Goal: Task Accomplishment & Management: Manage account settings

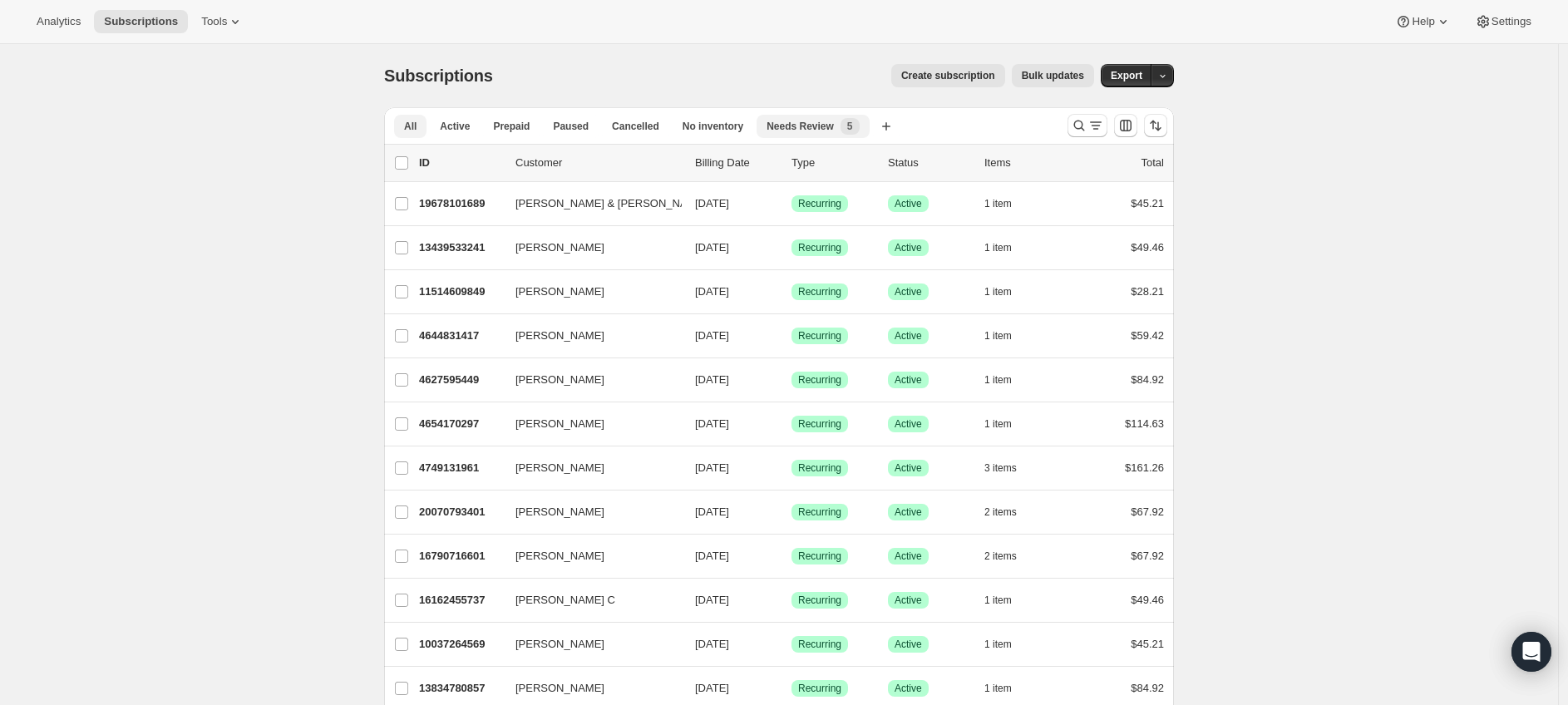
click at [834, 131] on span "Needs Review" at bounding box center [800, 127] width 68 height 14
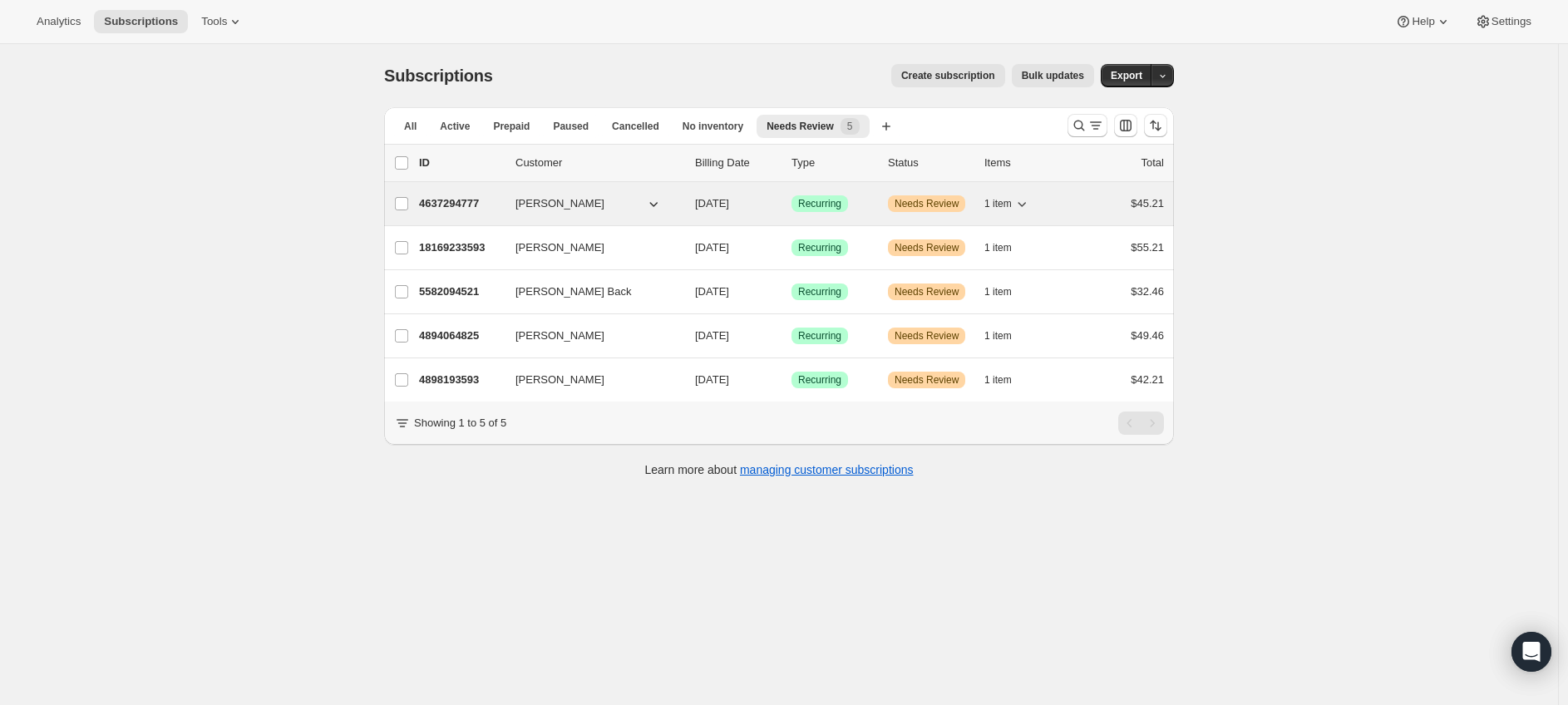
click at [474, 206] on p "4637294777" at bounding box center [460, 203] width 83 height 17
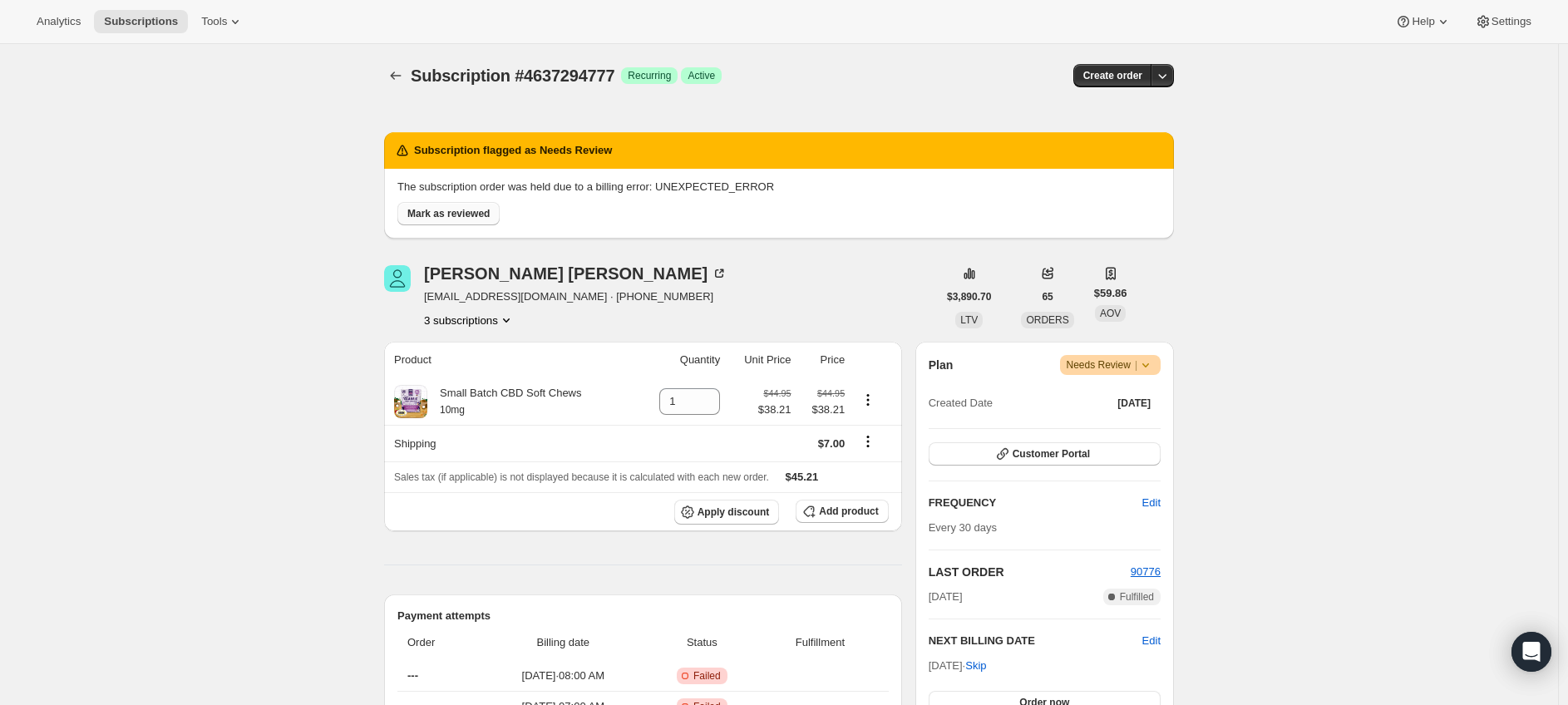
click at [475, 212] on span "Mark as reviewed" at bounding box center [448, 214] width 82 height 14
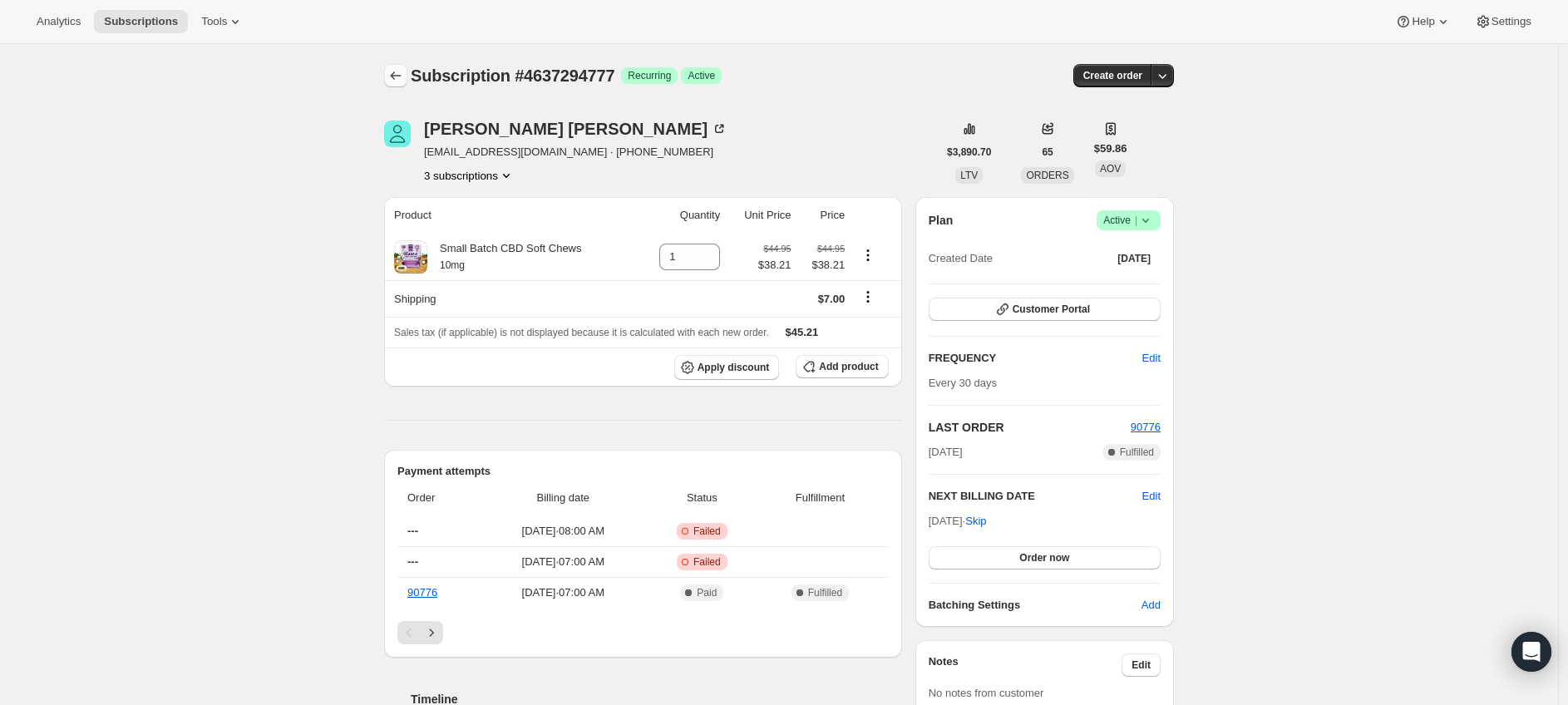
click at [394, 73] on icon "Subscriptions" at bounding box center [396, 76] width 17 height 17
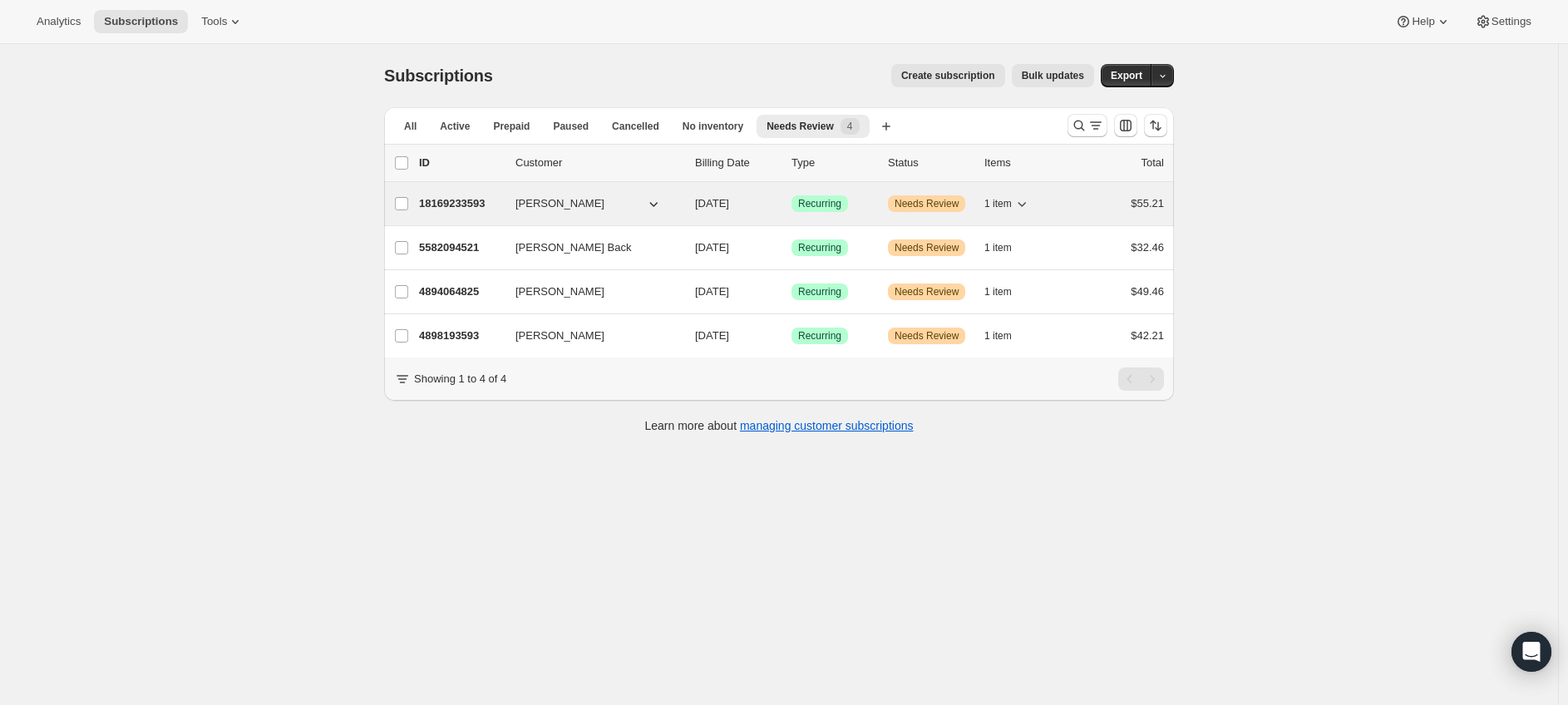
click at [467, 203] on p "18169233593" at bounding box center [460, 203] width 83 height 17
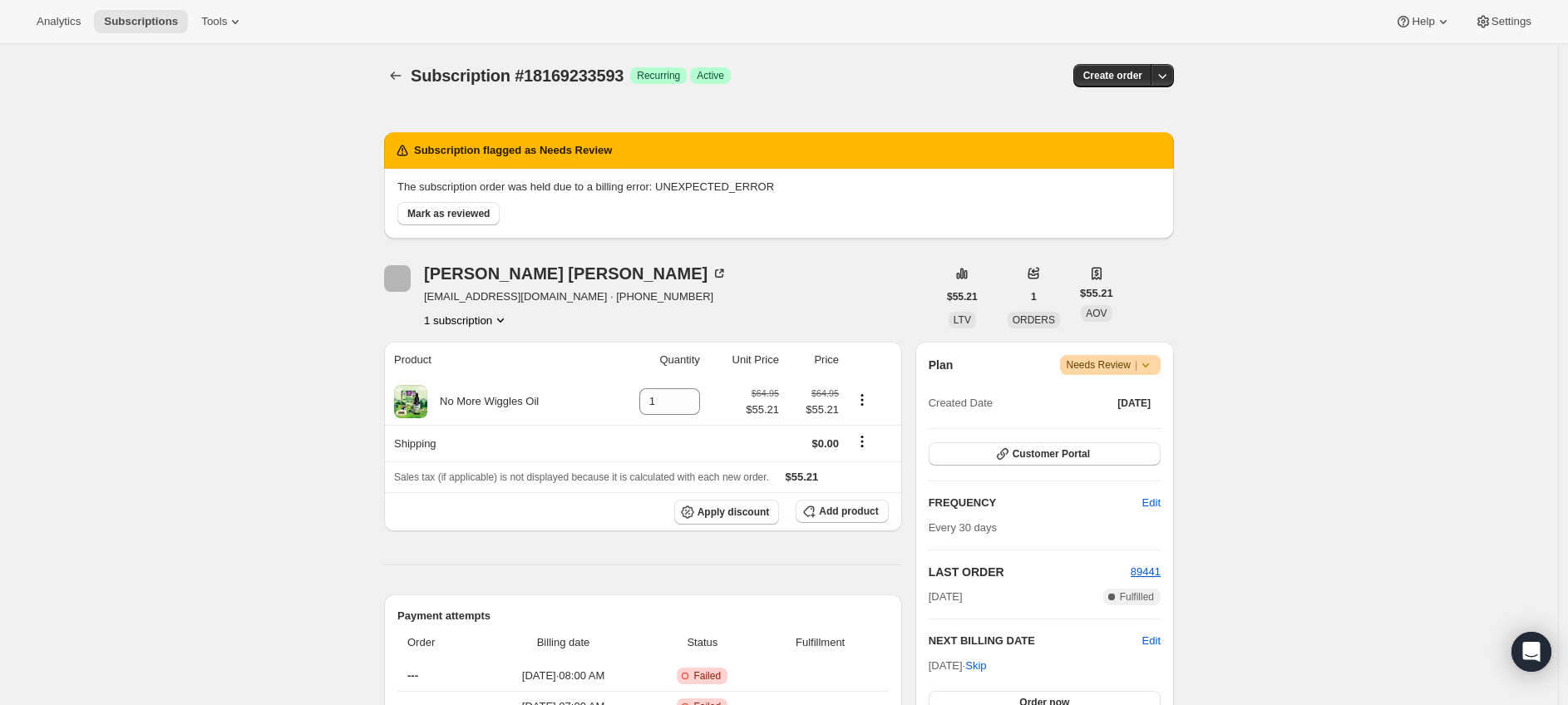
click at [482, 214] on span "Mark as reviewed" at bounding box center [448, 214] width 82 height 14
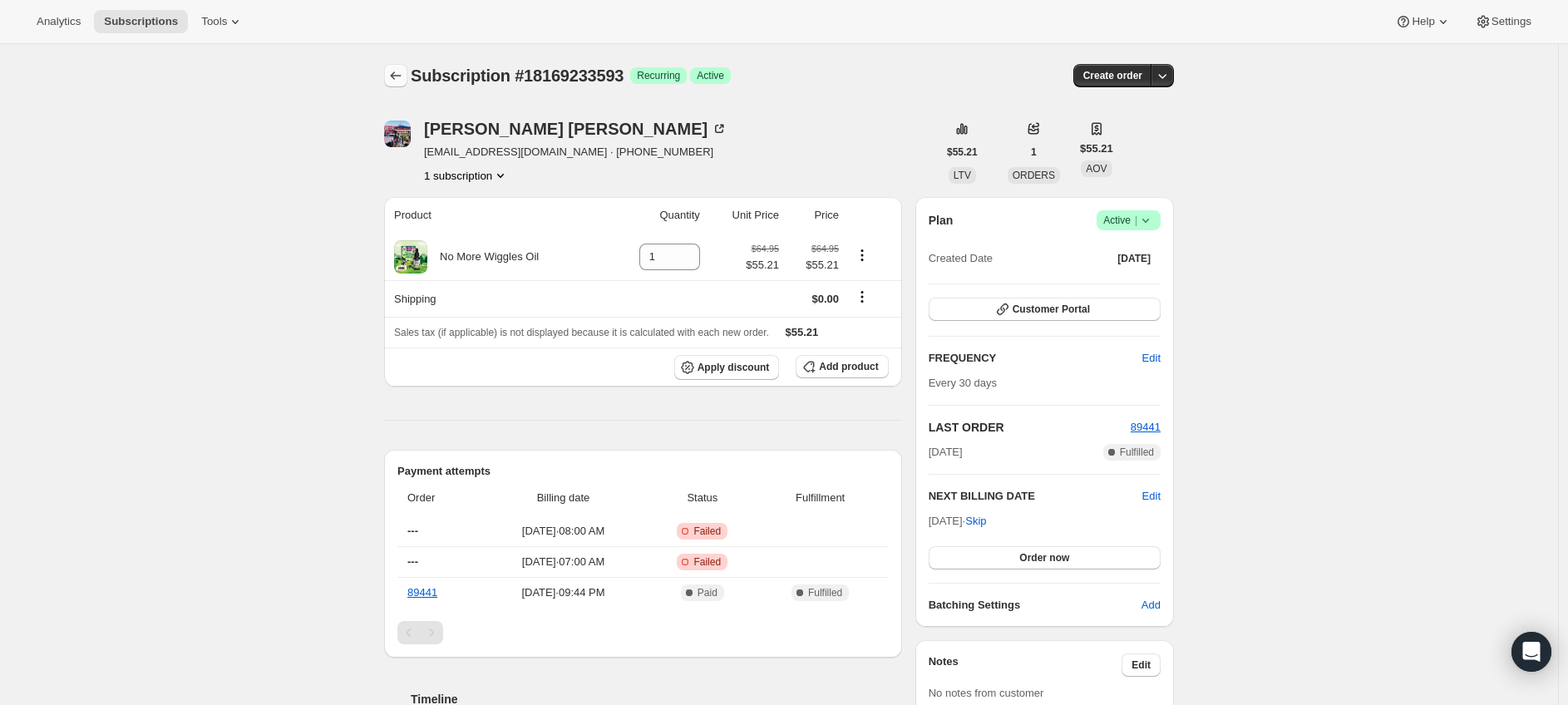
click at [404, 73] on icon "Subscriptions" at bounding box center [396, 76] width 17 height 17
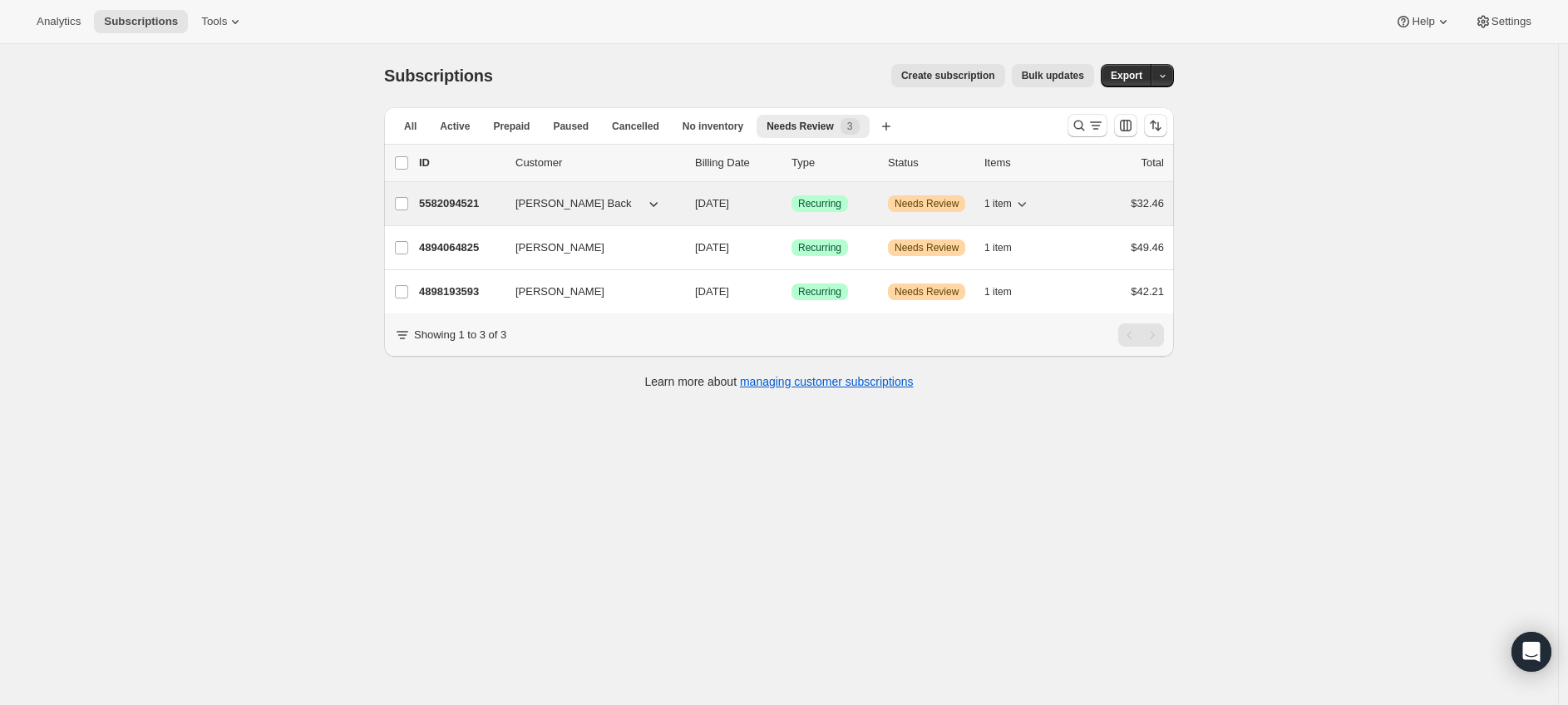
click at [463, 211] on p "5582094521" at bounding box center [460, 203] width 83 height 17
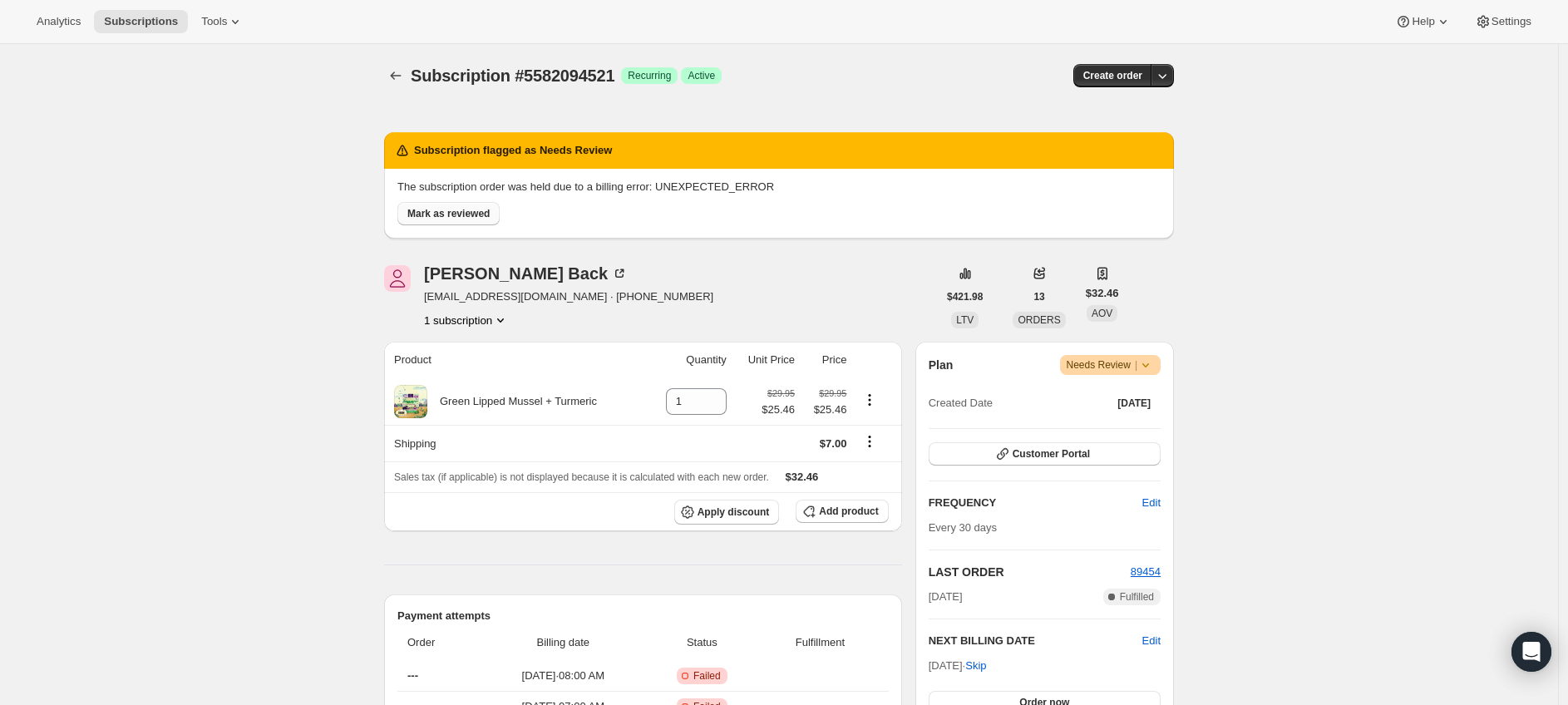
click at [463, 209] on span "Mark as reviewed" at bounding box center [448, 214] width 82 height 14
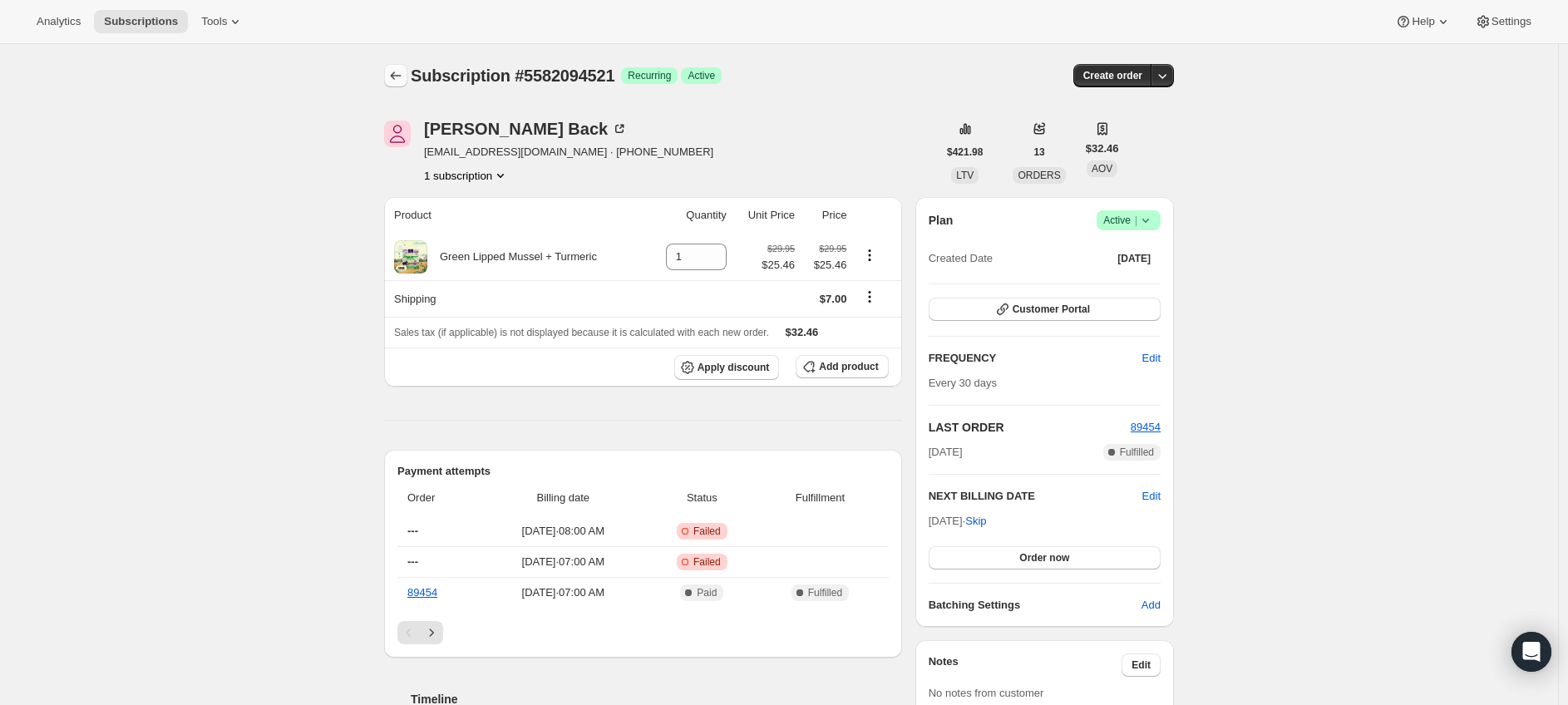
click at [399, 75] on icon "Subscriptions" at bounding box center [396, 76] width 17 height 17
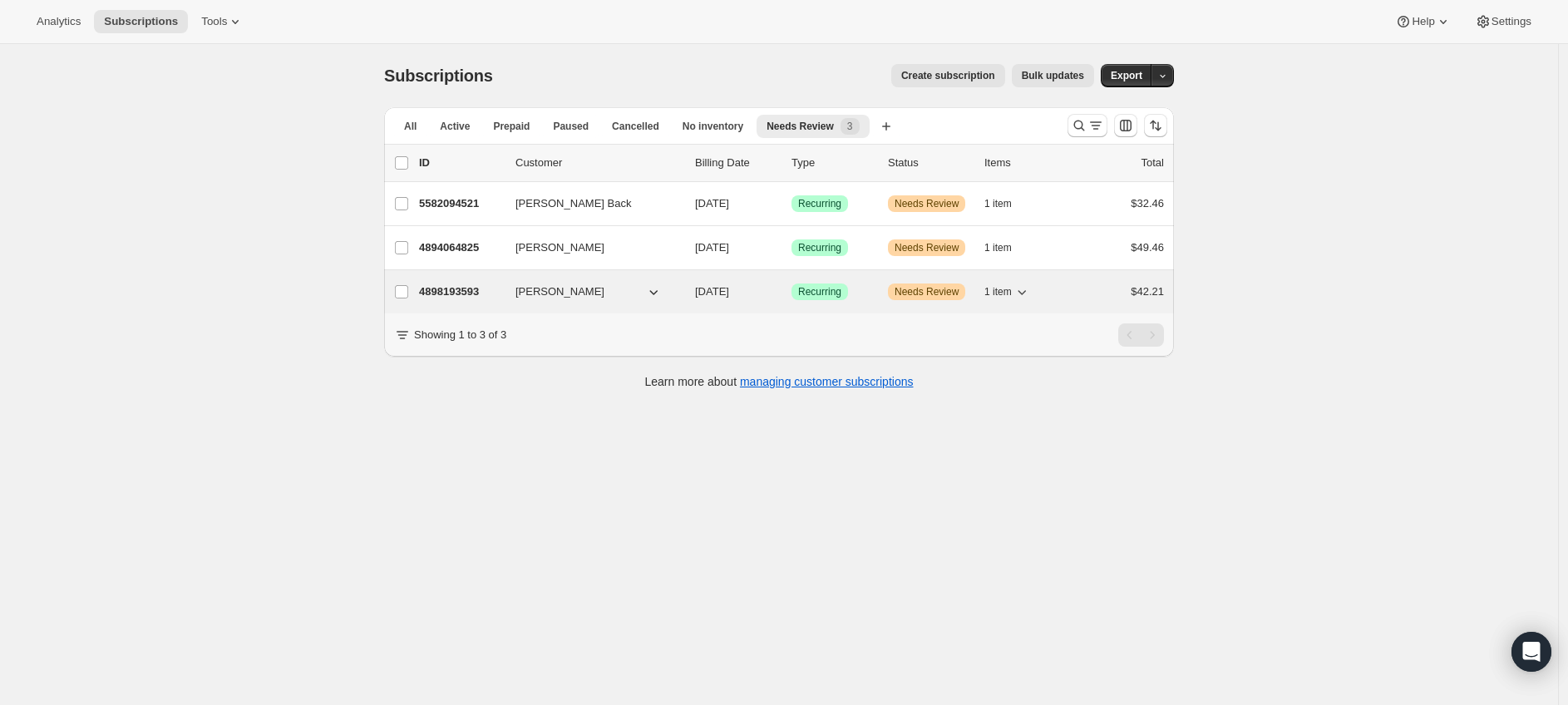
click at [471, 286] on p "4898193593" at bounding box center [460, 292] width 83 height 17
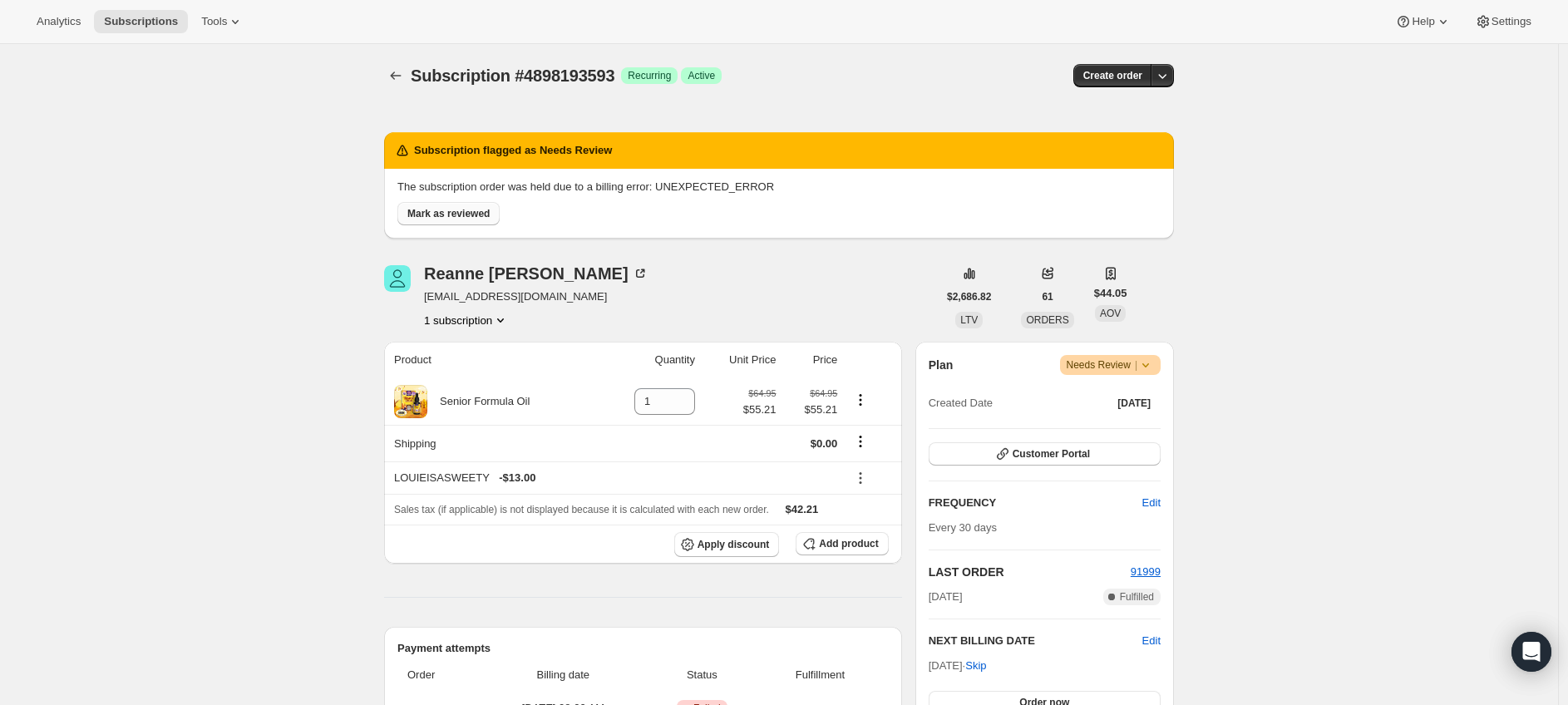
click at [485, 208] on span "Mark as reviewed" at bounding box center [448, 214] width 82 height 14
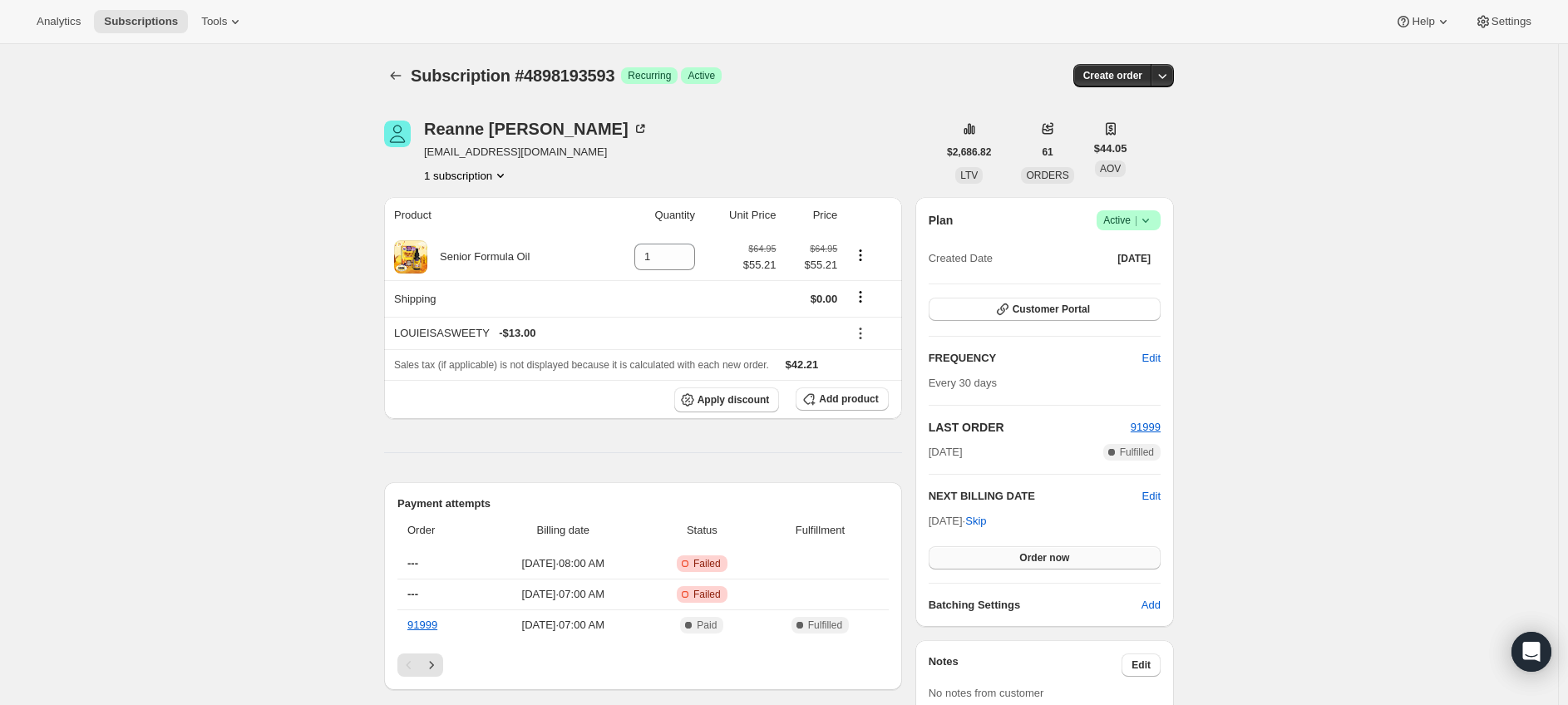
click at [1057, 556] on span "Order now" at bounding box center [1044, 558] width 50 height 14
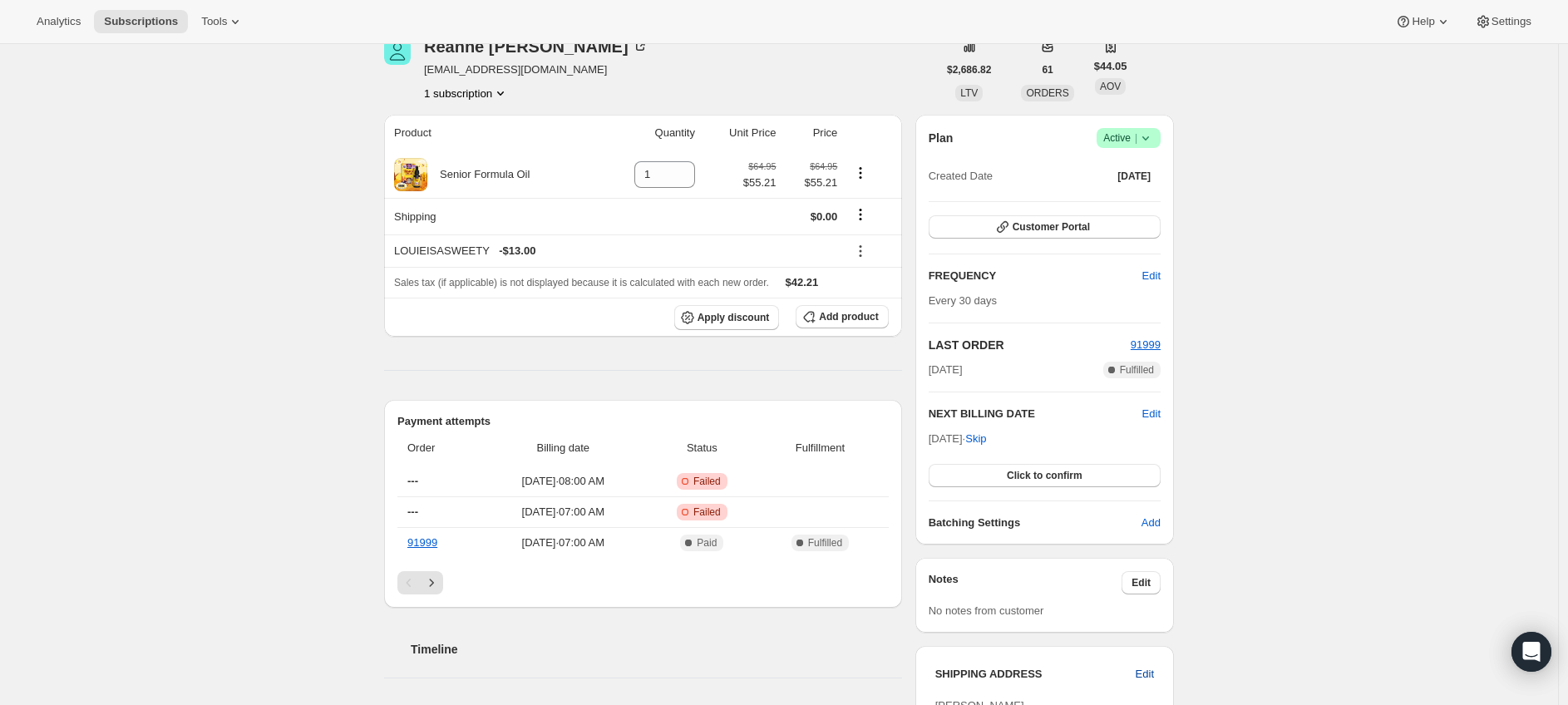
scroll to position [213, 0]
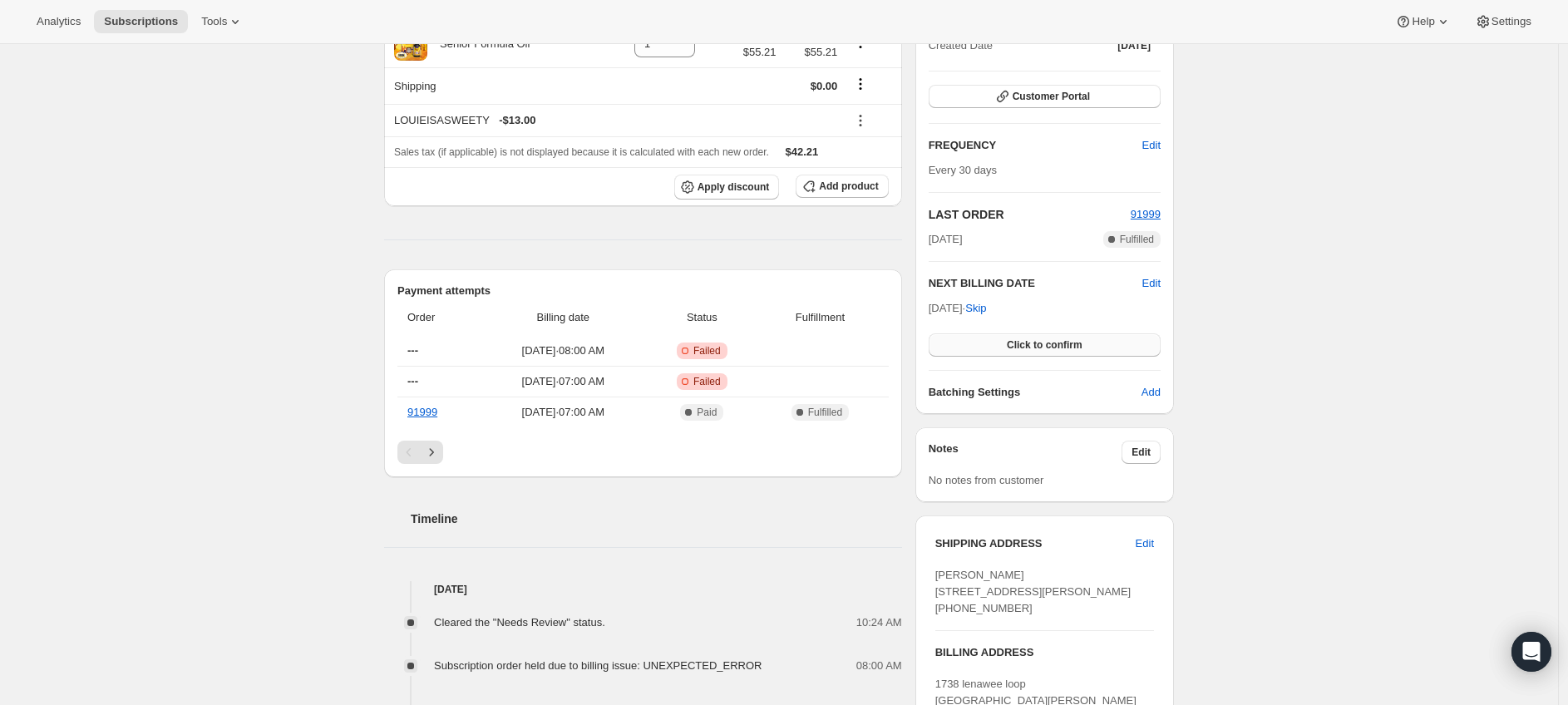
click at [1052, 342] on span "Click to confirm" at bounding box center [1045, 345] width 76 height 14
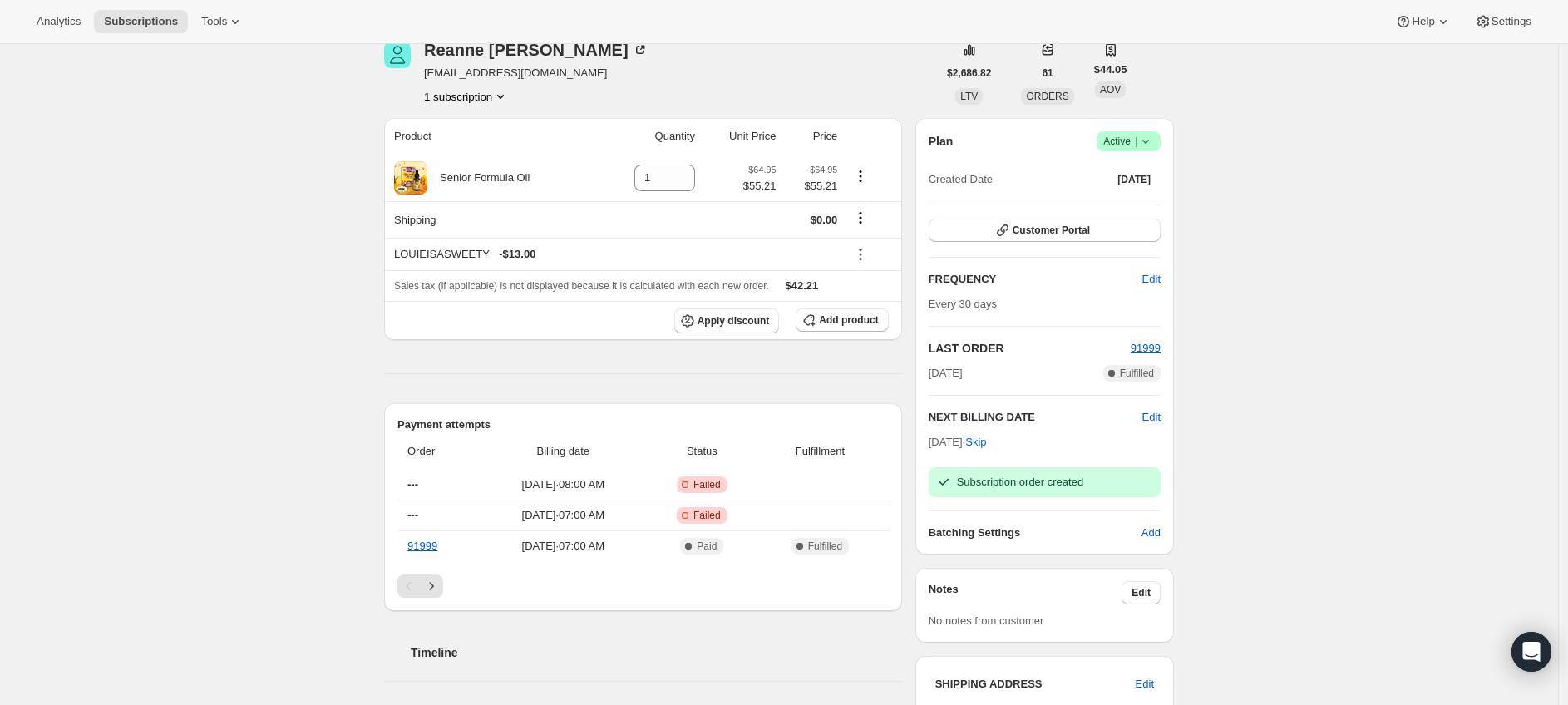
scroll to position [0, 0]
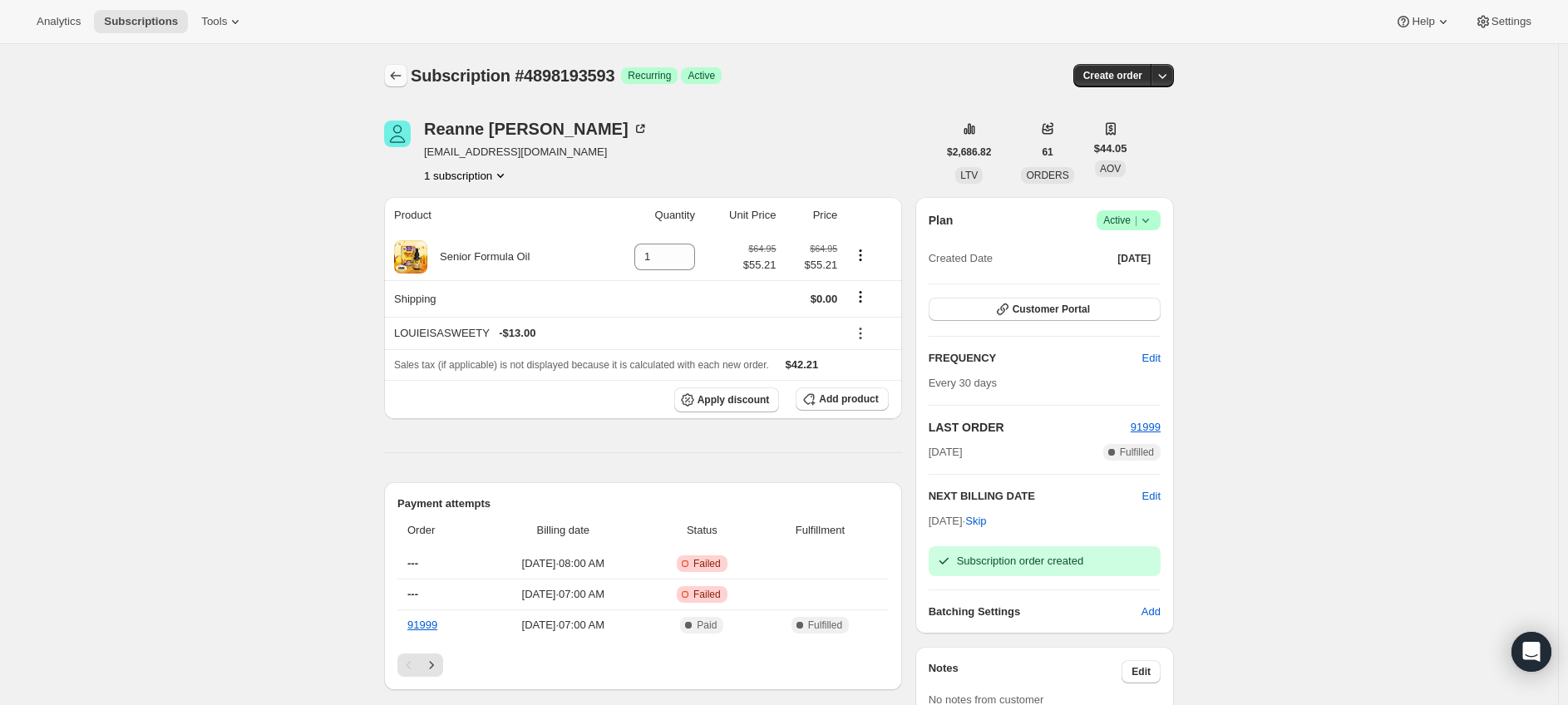
click at [397, 76] on icon "Subscriptions" at bounding box center [396, 76] width 11 height 8
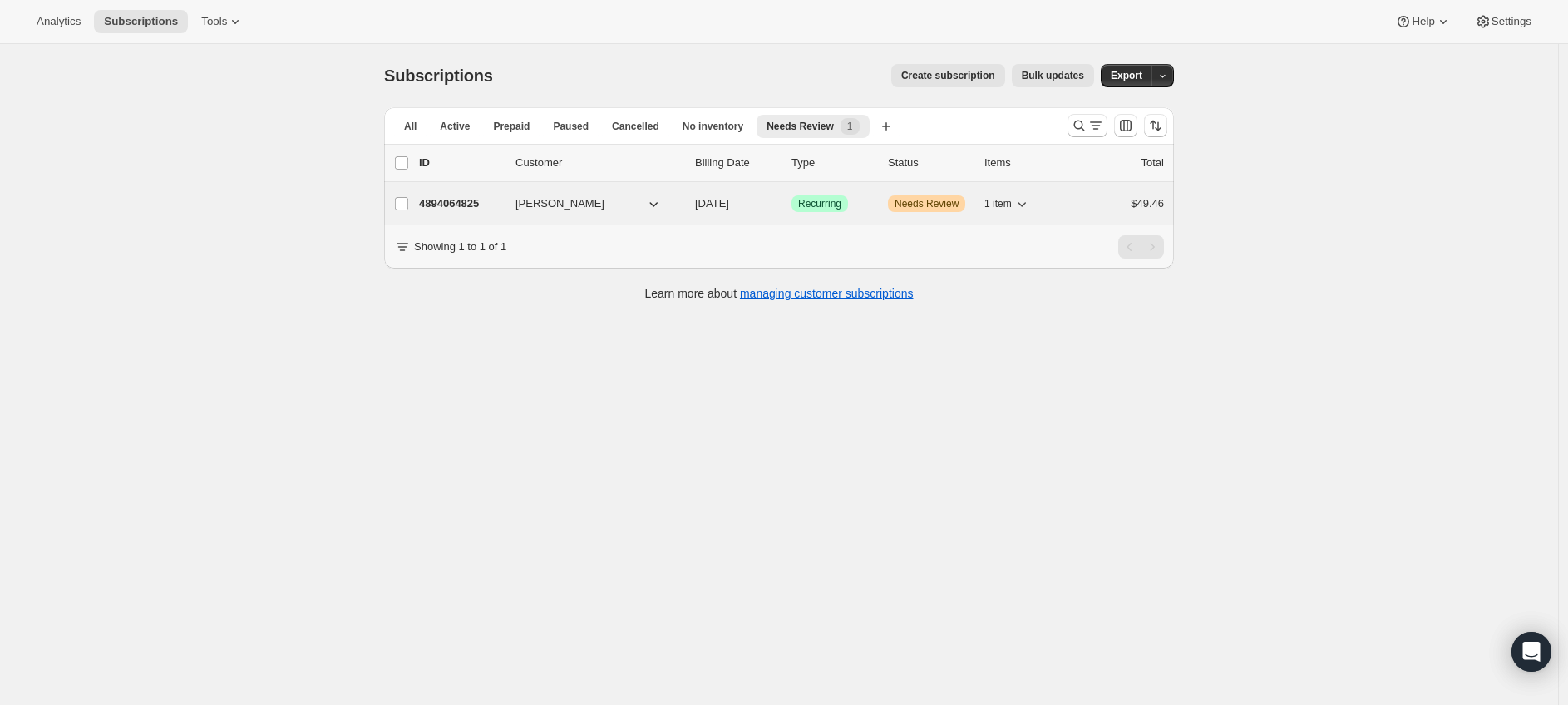
click at [462, 208] on p "4894064825" at bounding box center [460, 203] width 83 height 17
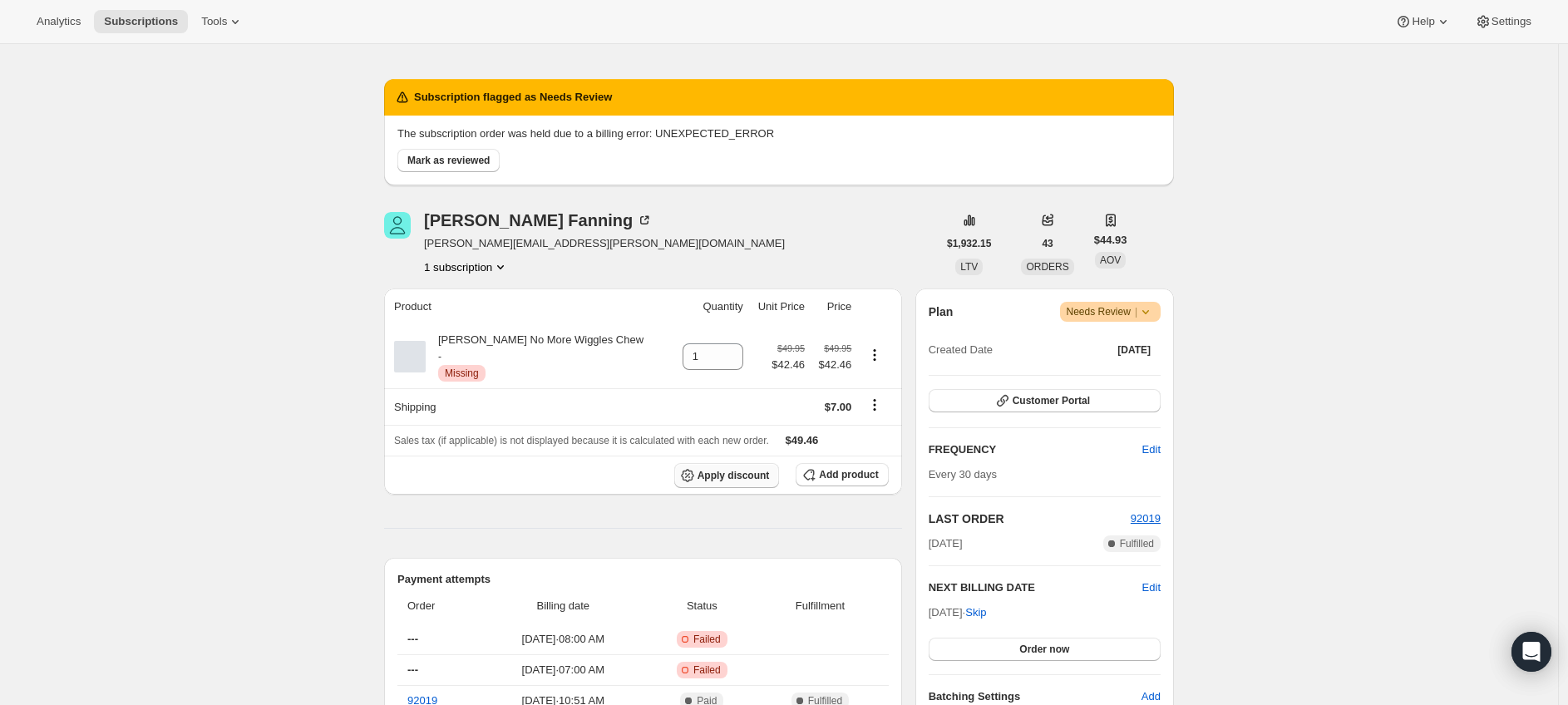
scroll to position [6, 0]
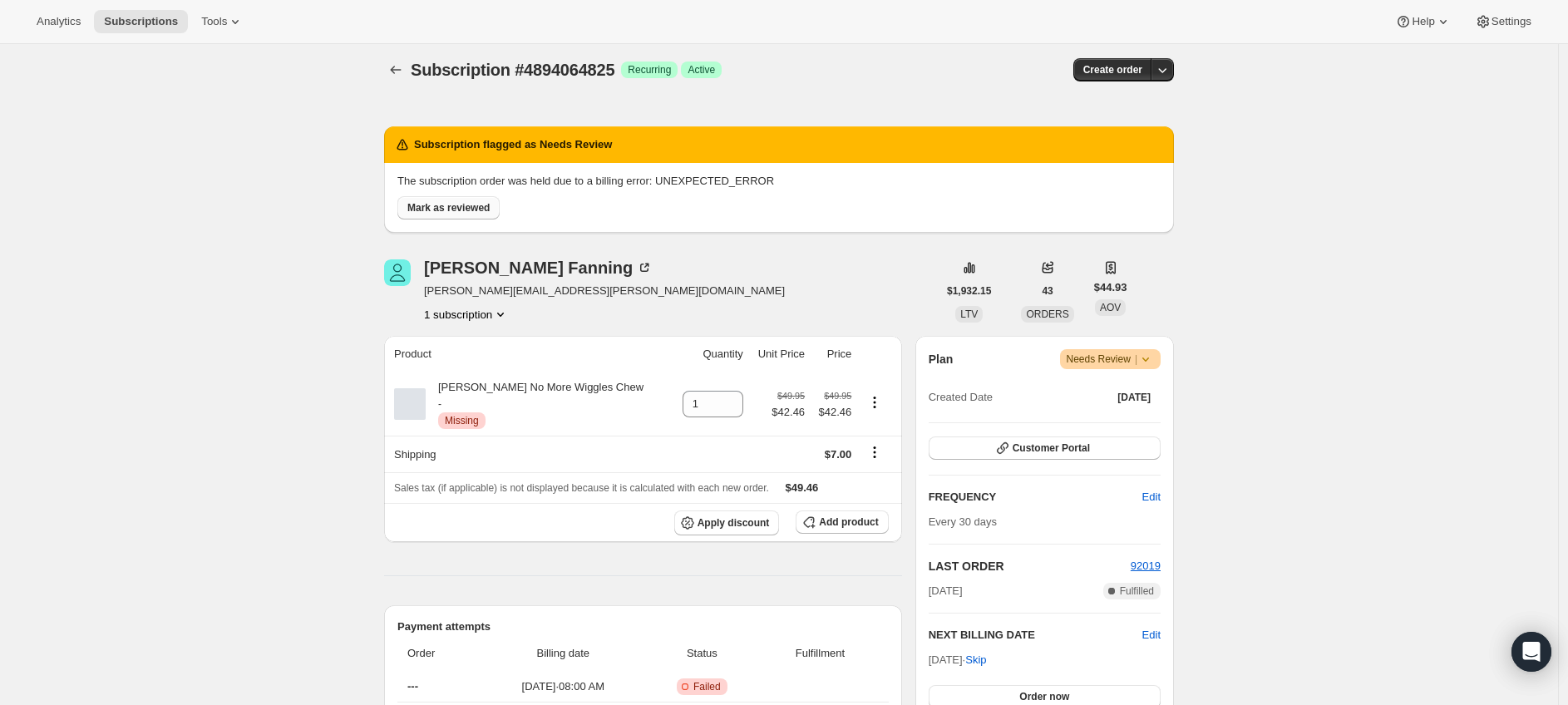
click at [486, 207] on span "Mark as reviewed" at bounding box center [448, 208] width 82 height 14
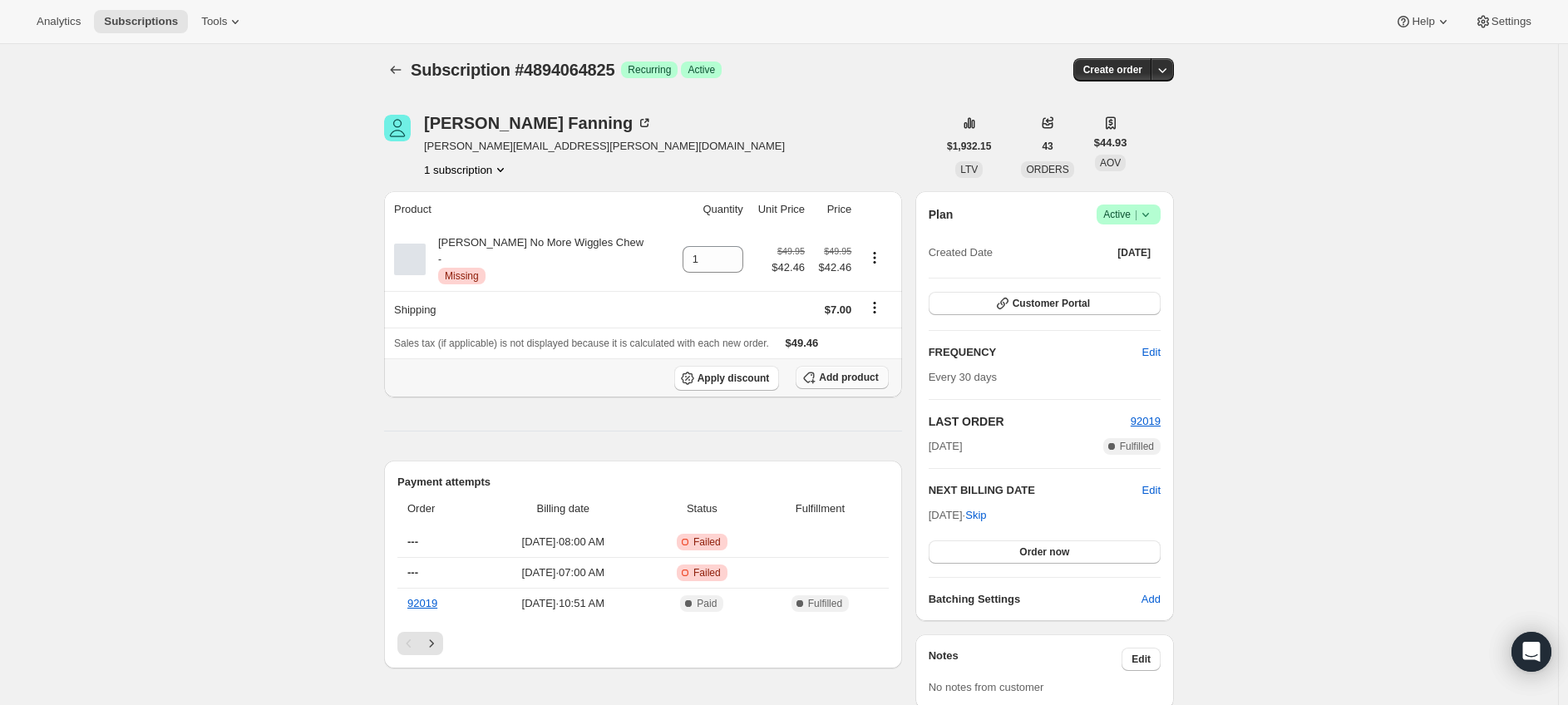
click at [862, 382] on span "Add product" at bounding box center [848, 377] width 59 height 14
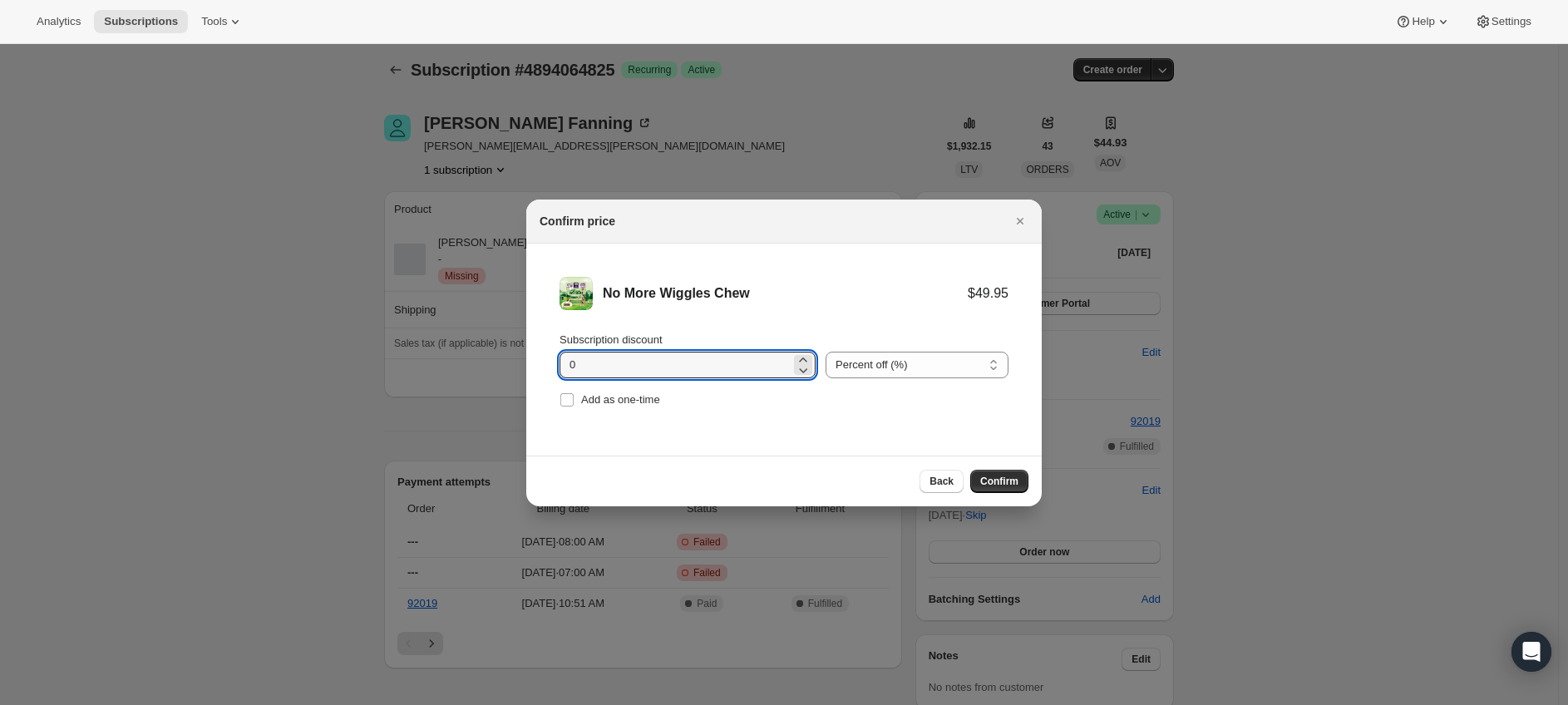
drag, startPoint x: 574, startPoint y: 360, endPoint x: 448, endPoint y: 360, distance: 126.0
type input "15"
click at [1015, 471] on button "Confirm" at bounding box center [999, 481] width 58 height 24
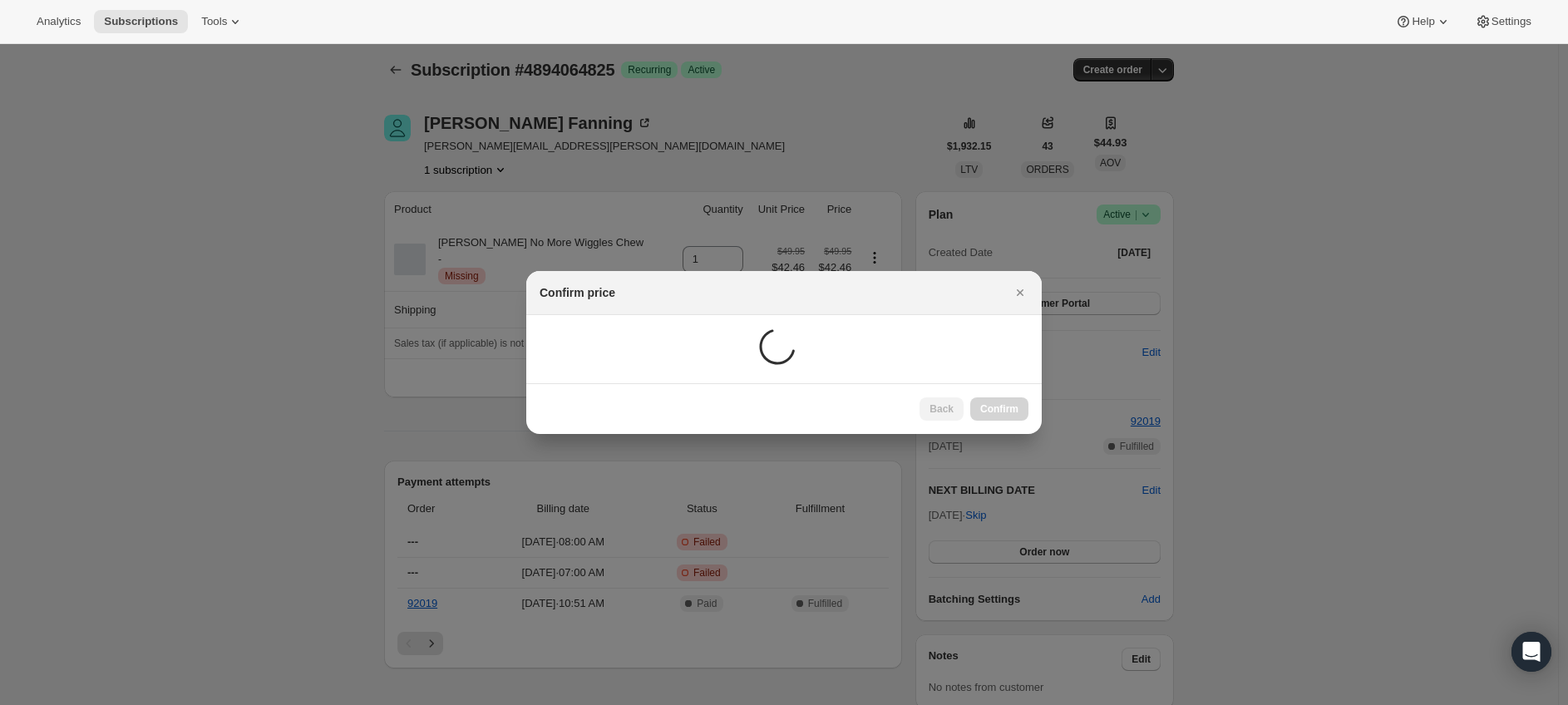
scroll to position [6, 0]
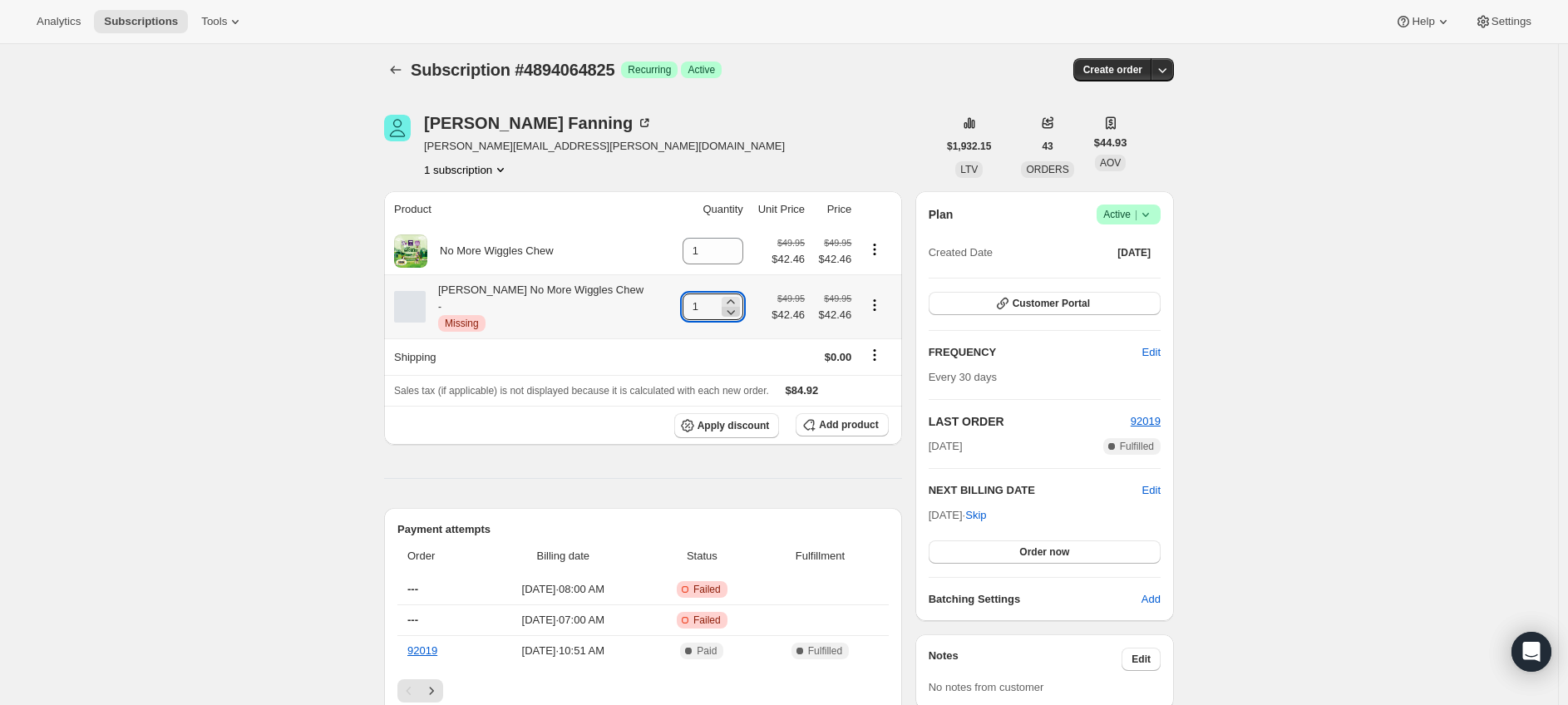
click at [722, 315] on icon at bounding box center [731, 312] width 17 height 17
type input "0"
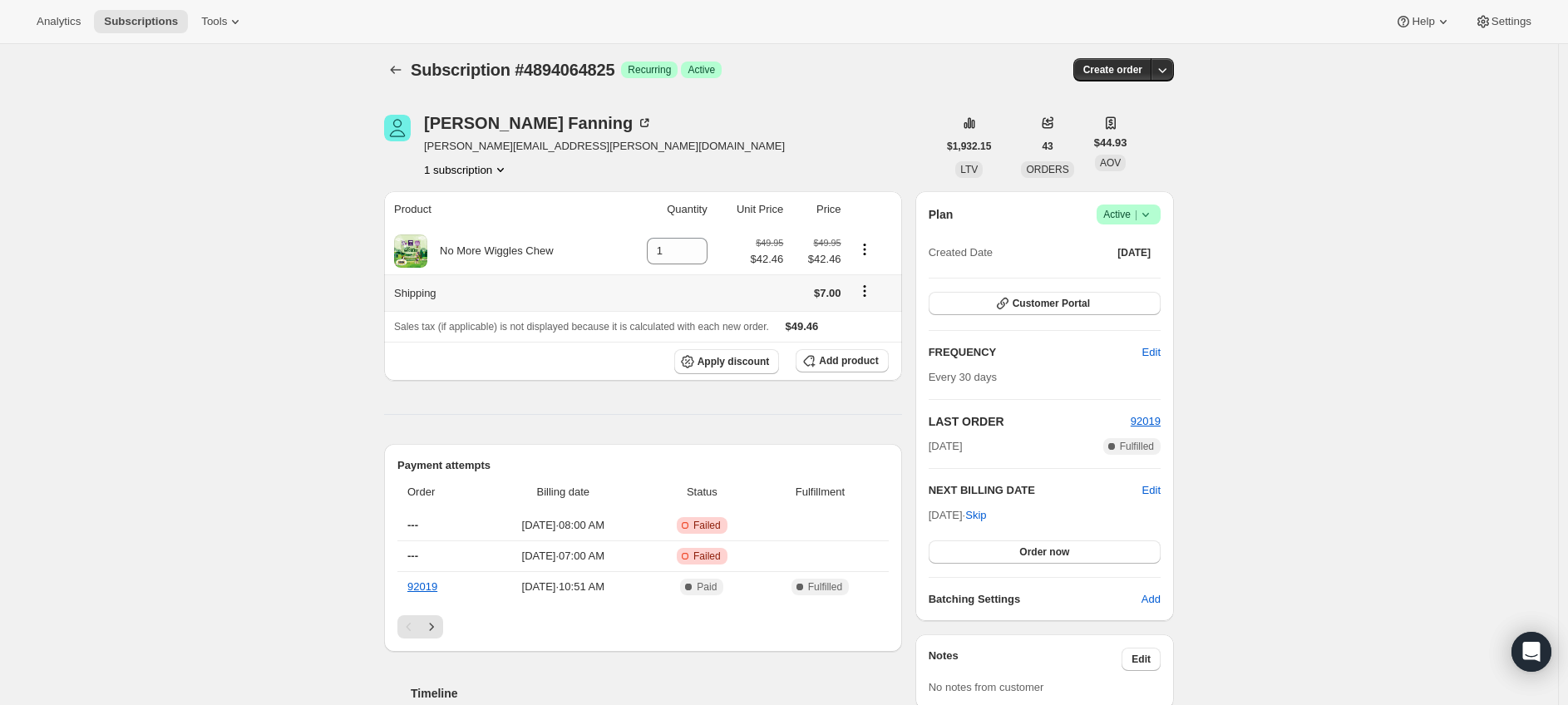
click at [868, 290] on icon "Shipping actions" at bounding box center [865, 291] width 17 height 17
click at [868, 319] on span "Edit shipping rate" at bounding box center [867, 323] width 83 height 13
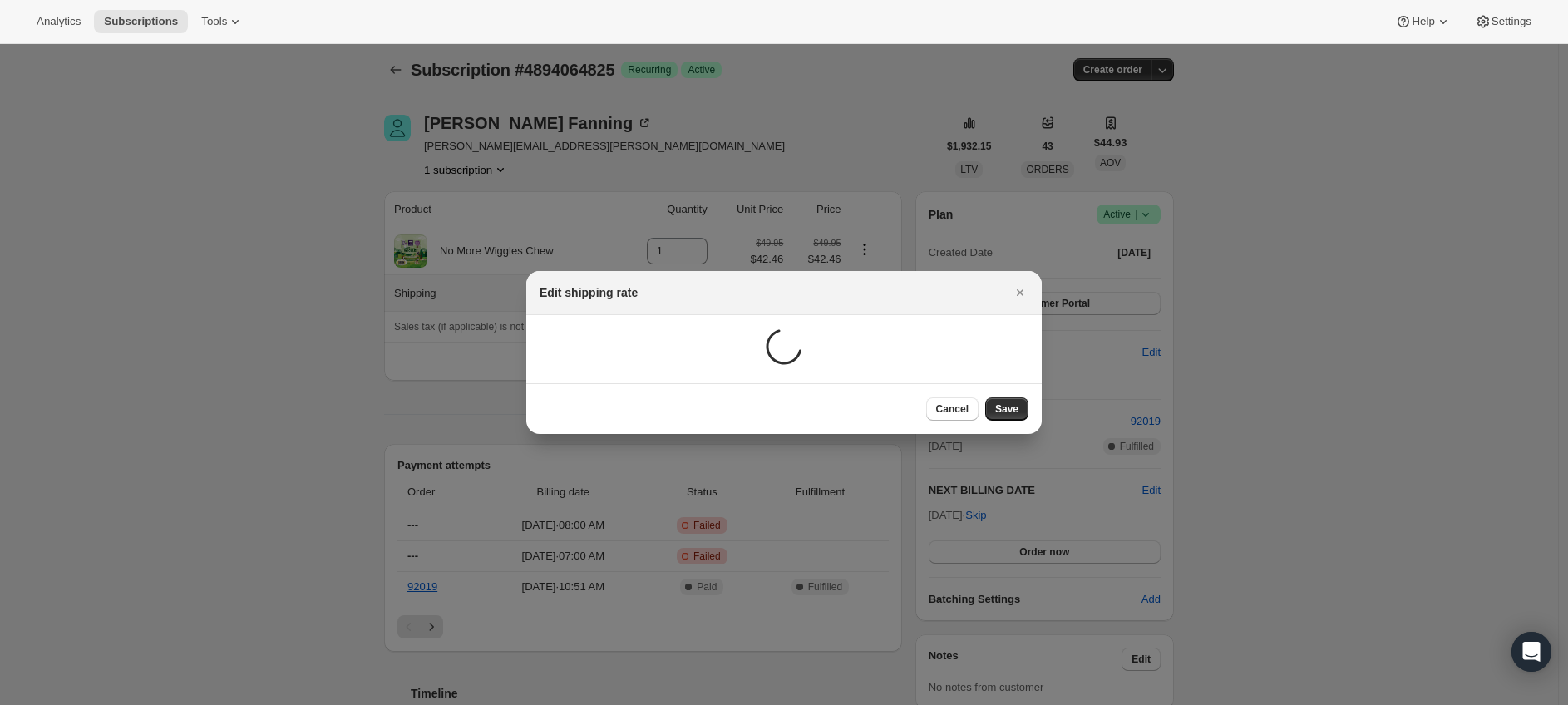
scroll to position [0, 0]
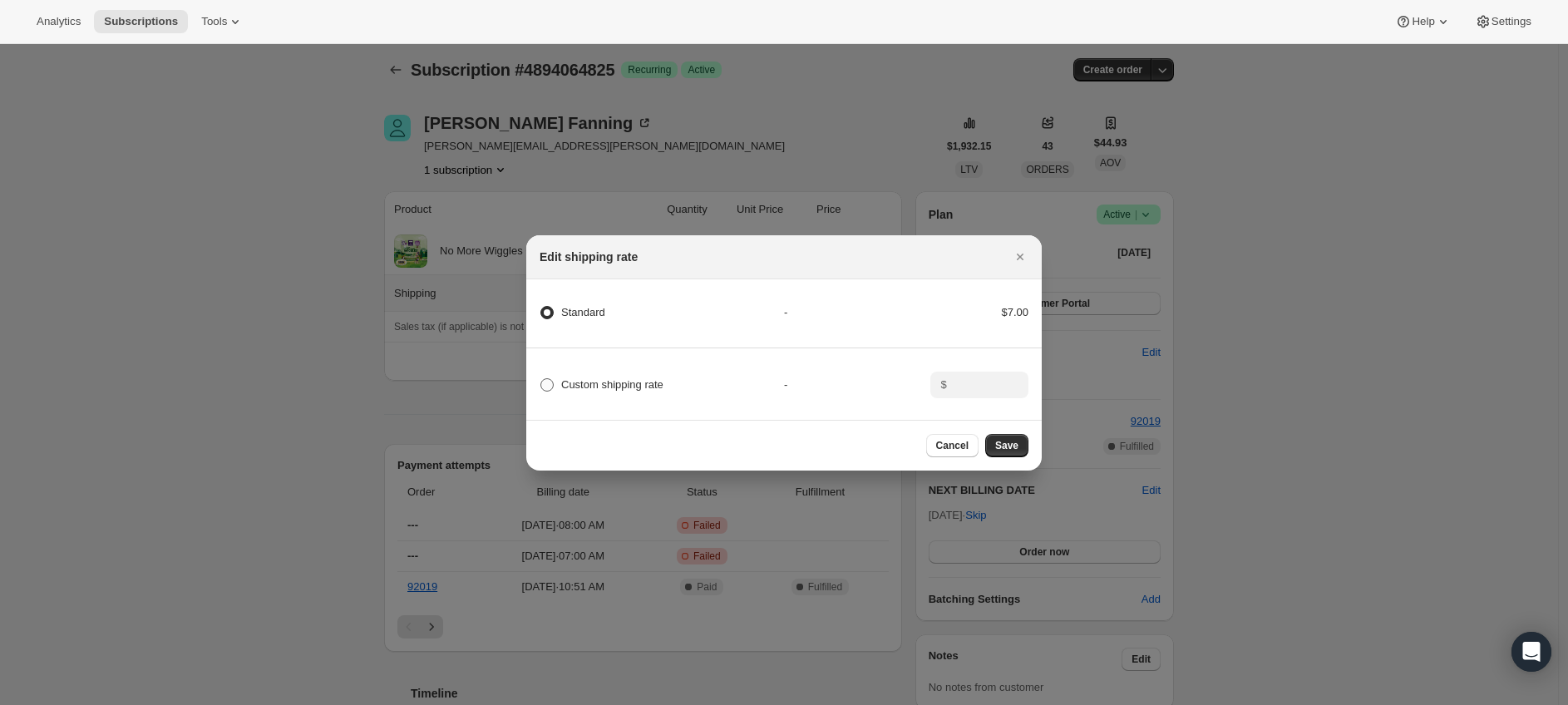
click at [652, 378] on span "Custom shipping rate" at bounding box center [612, 384] width 102 height 13
click at [542, 378] on input "Custom shipping rate" at bounding box center [541, 378] width 1 height 1
radio input "true"
radio input "false"
click at [919, 361] on div "Custom shipping rate - $" at bounding box center [784, 377] width 520 height 58
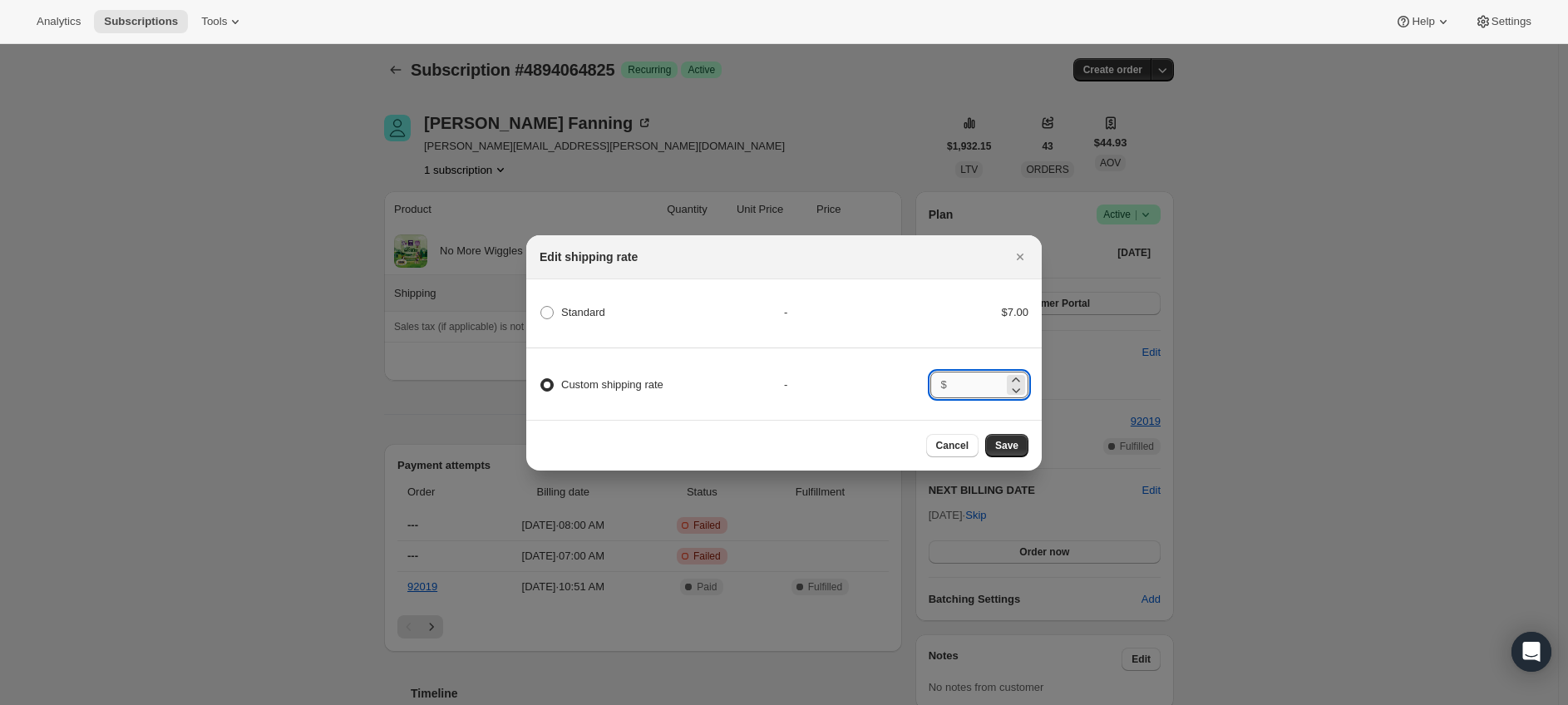
click at [992, 387] on input ":r1f5:" at bounding box center [977, 384] width 52 height 26
type input "0"
click at [1016, 447] on span "Save" at bounding box center [1007, 446] width 24 height 14
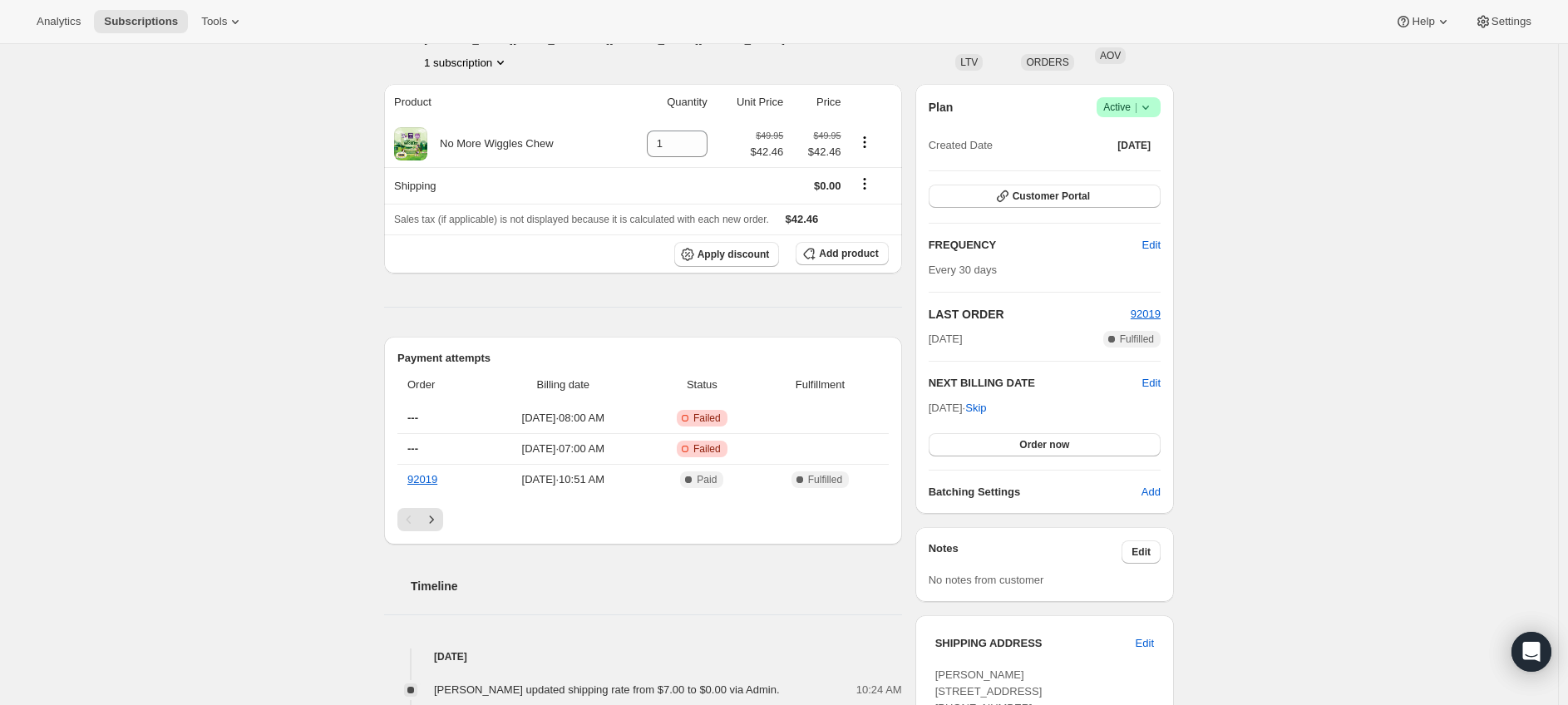
scroll to position [266, 0]
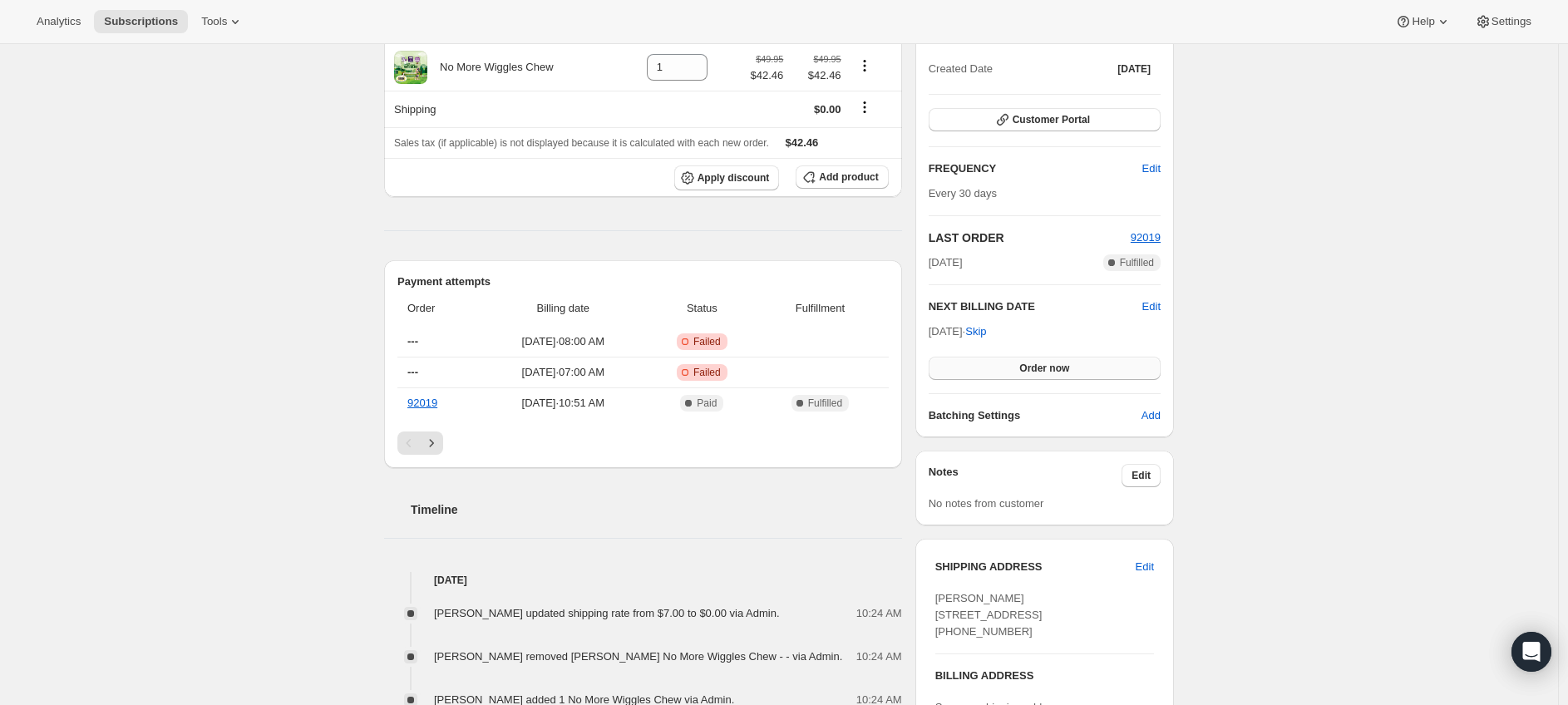
click at [1070, 370] on span "Order now" at bounding box center [1044, 368] width 50 height 14
click at [1080, 370] on span "Click to confirm" at bounding box center [1045, 368] width 76 height 14
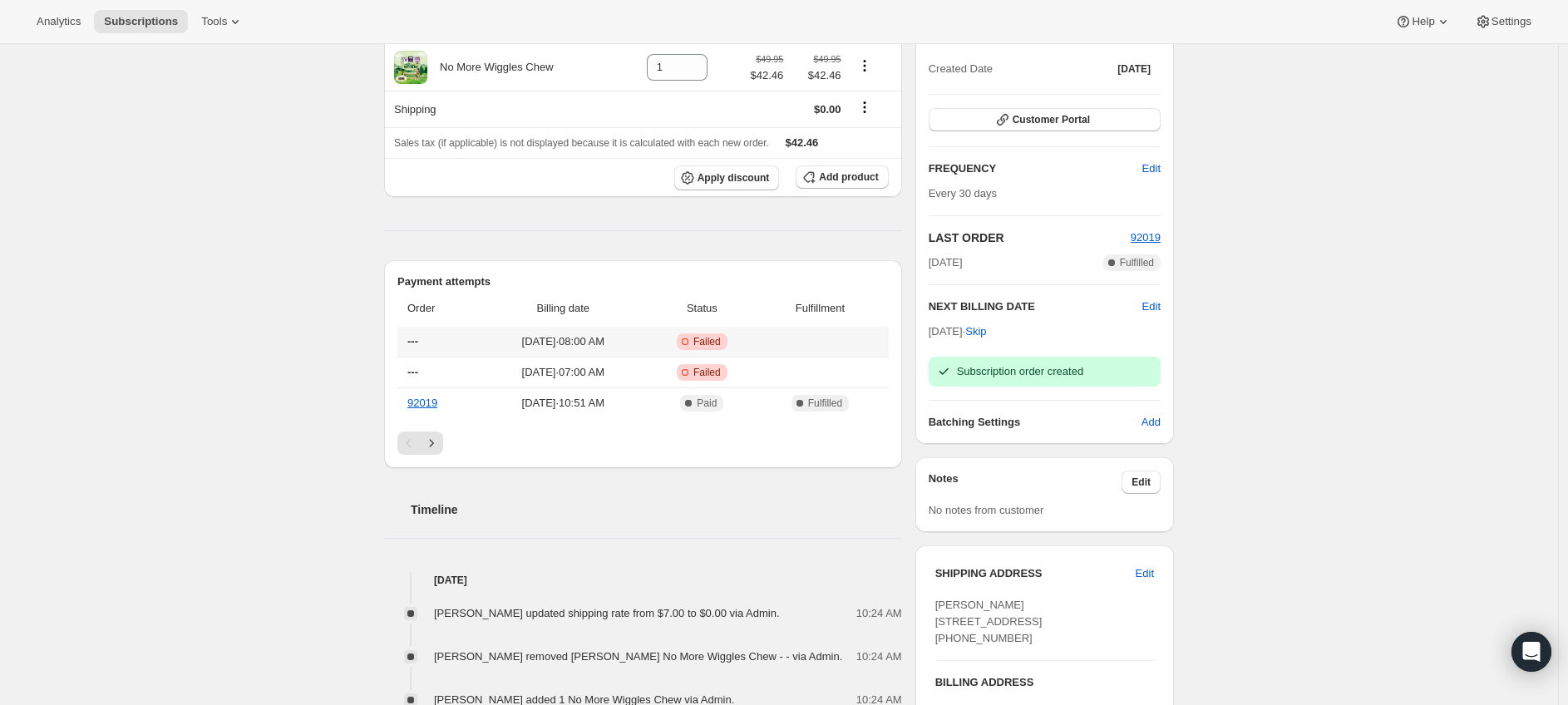
scroll to position [0, 0]
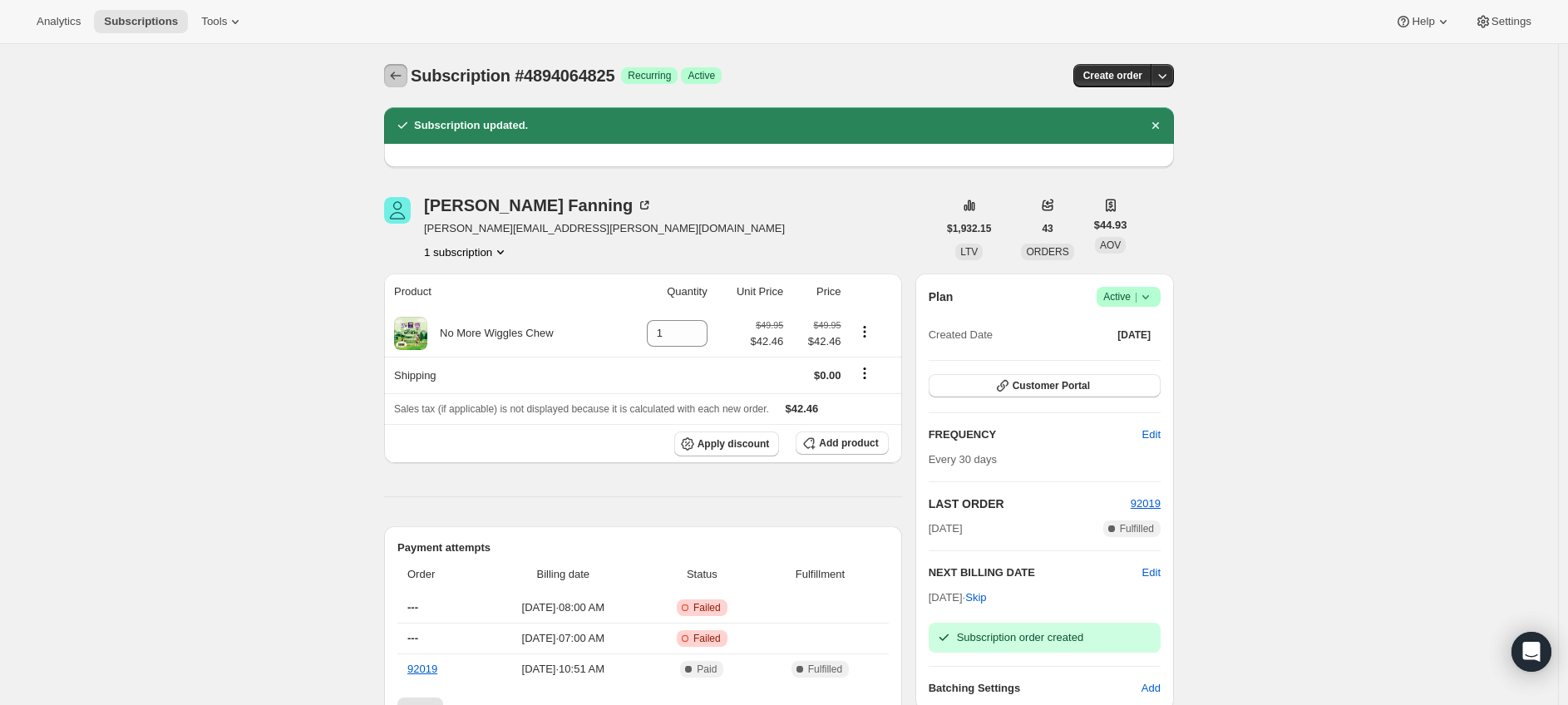
drag, startPoint x: 401, startPoint y: 73, endPoint x: 417, endPoint y: 74, distance: 16.0
click at [401, 73] on icon "Subscriptions" at bounding box center [396, 76] width 17 height 17
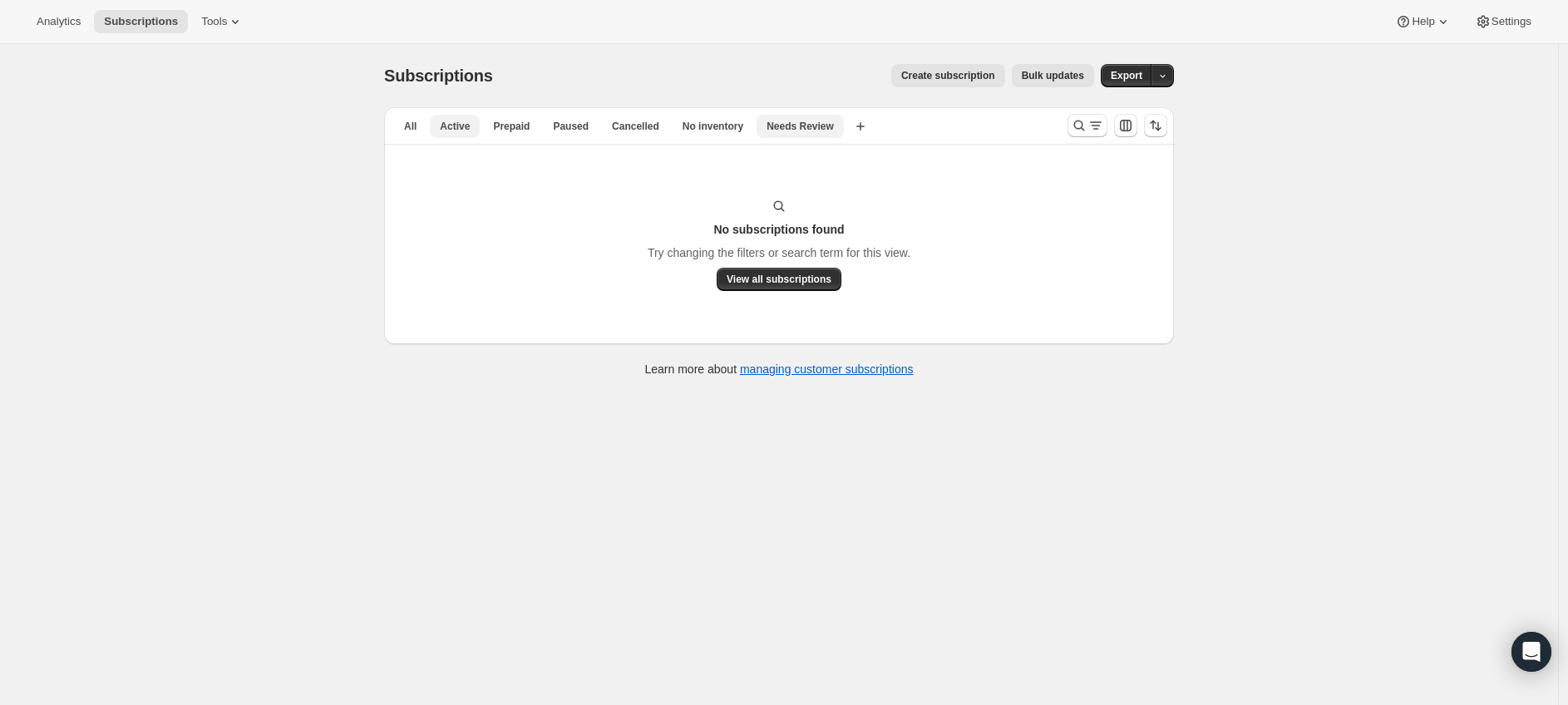
click at [466, 125] on span "Active" at bounding box center [455, 127] width 30 height 14
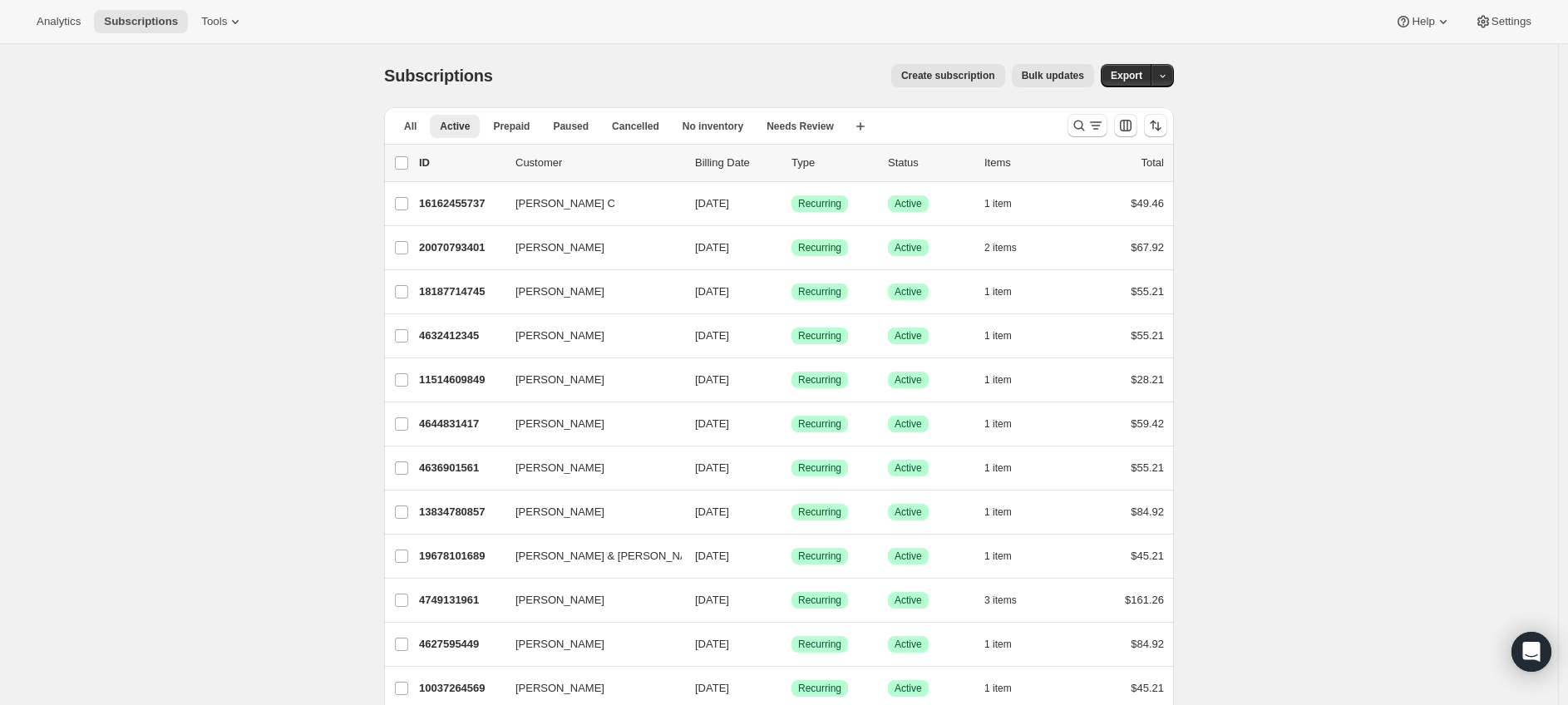
click at [1087, 123] on icon "Search and filter results" at bounding box center [1080, 126] width 17 height 17
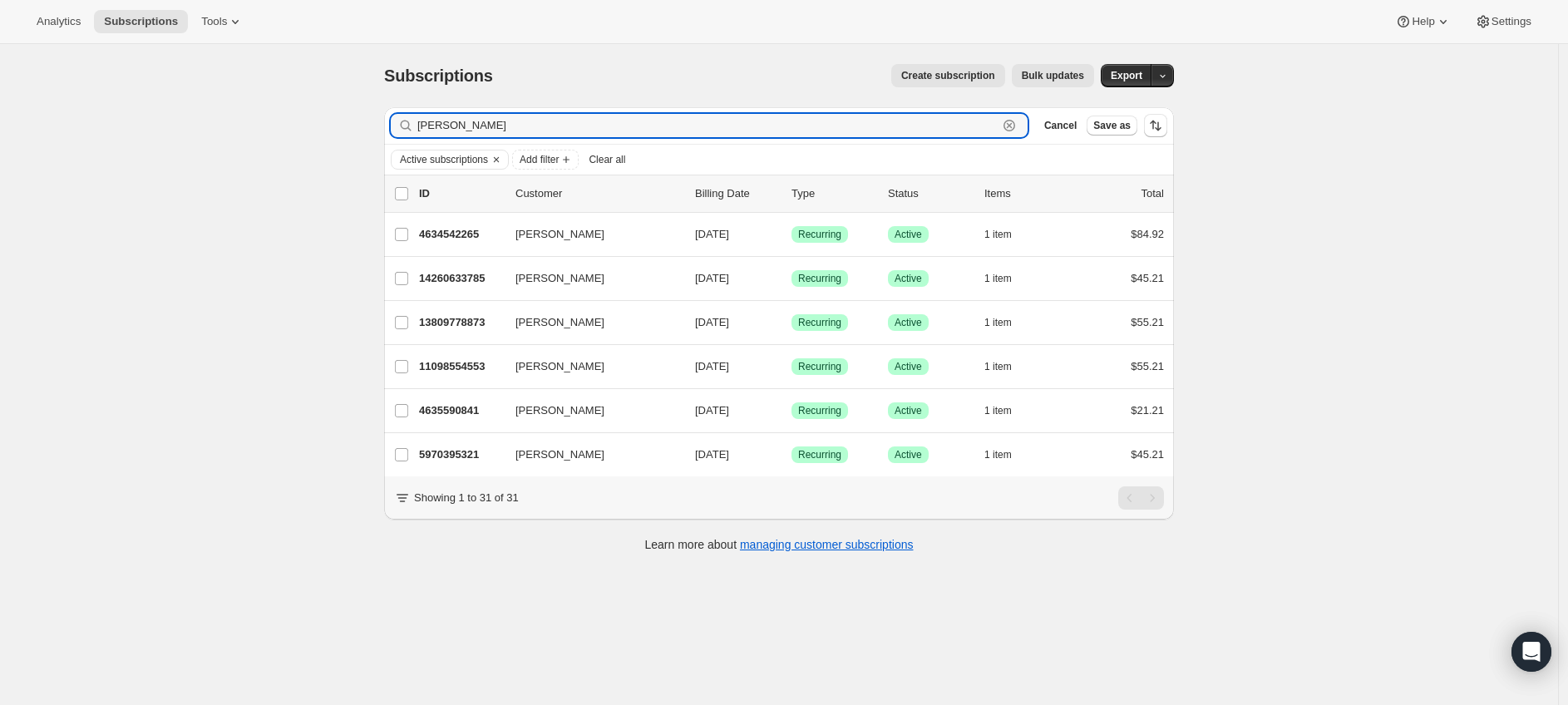
drag, startPoint x: 433, startPoint y: 128, endPoint x: 602, endPoint y: 142, distance: 169.6
click at [602, 142] on div "Filter subscribers [PERSON_NAME] Cancel Save as" at bounding box center [779, 125] width 790 height 36
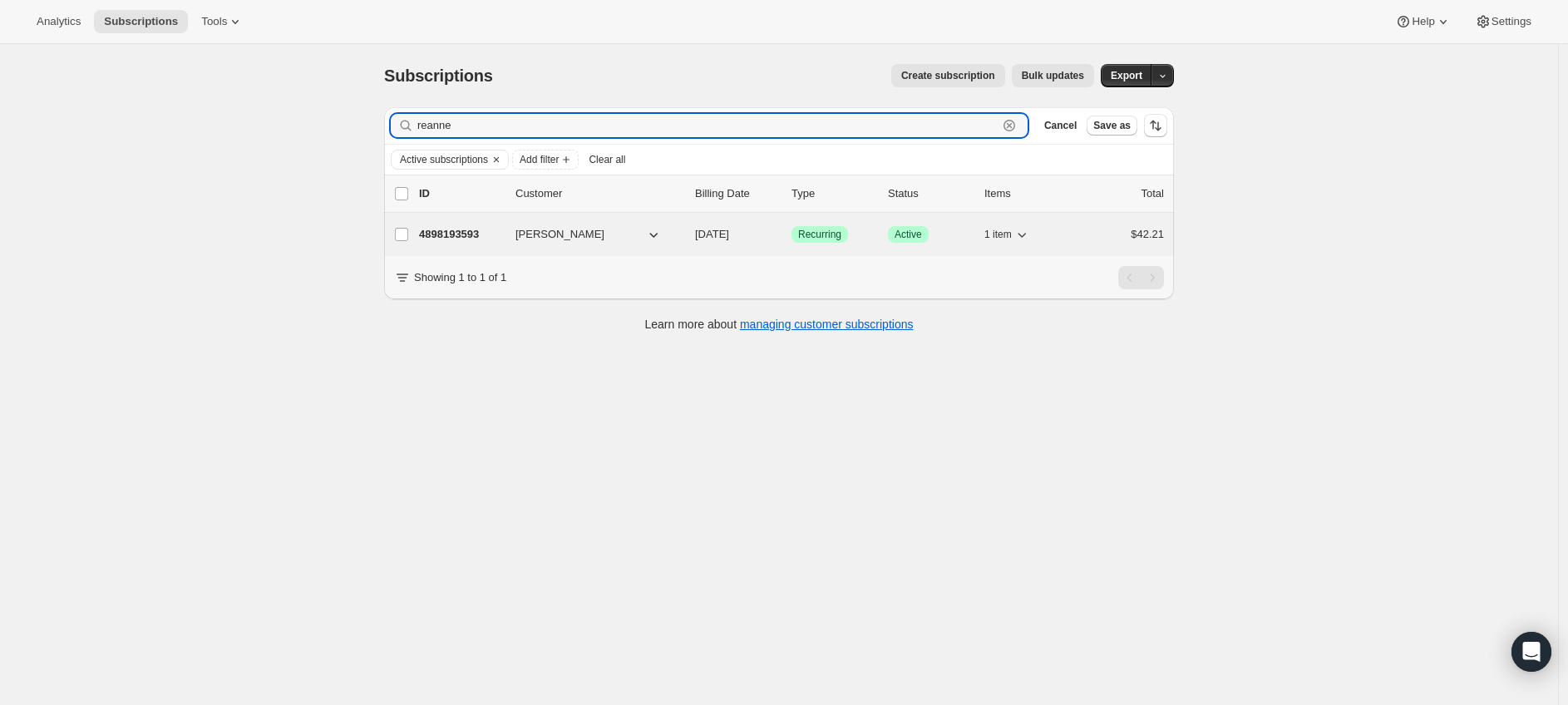
type input "reanne"
click at [464, 236] on p "4898193593" at bounding box center [460, 235] width 83 height 17
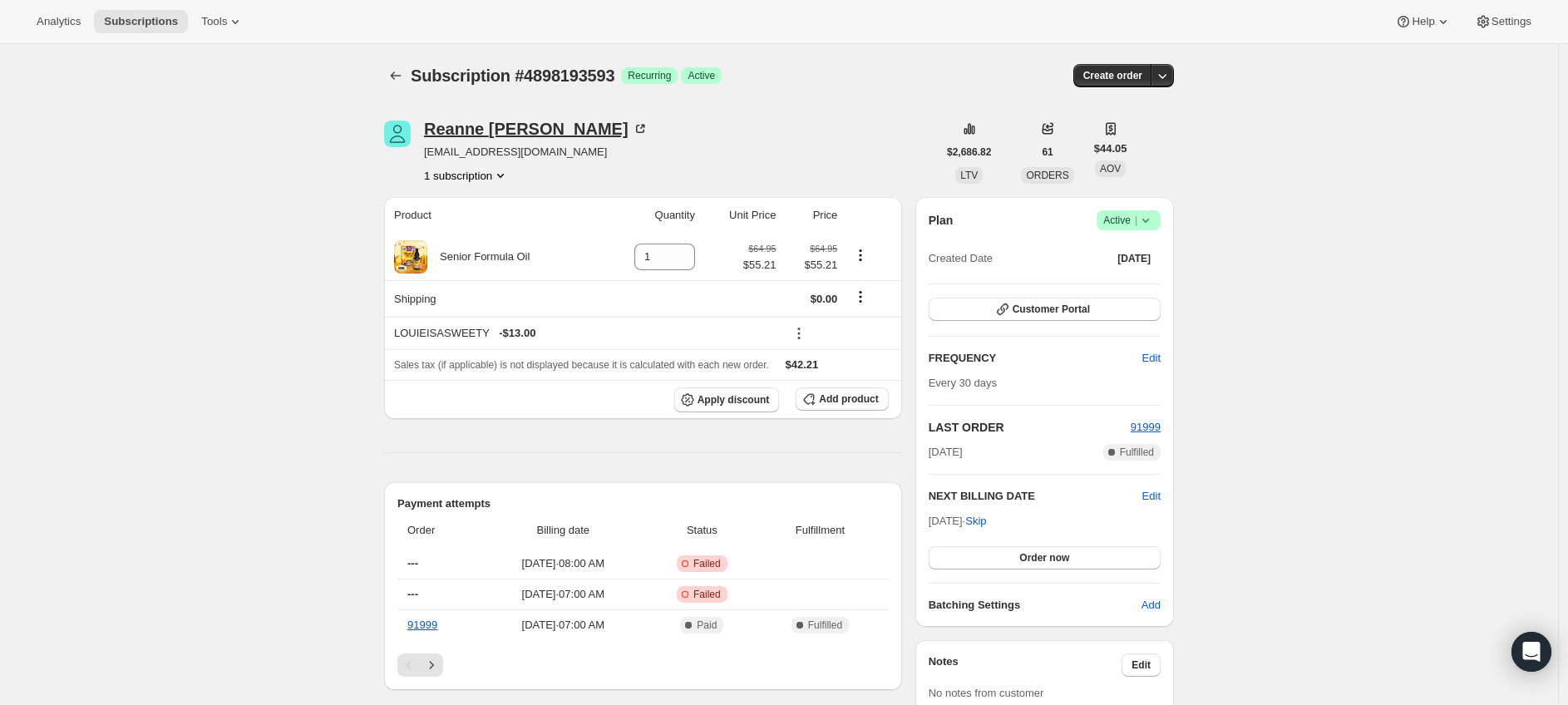
click at [466, 122] on div "[PERSON_NAME]" at bounding box center [536, 129] width 225 height 17
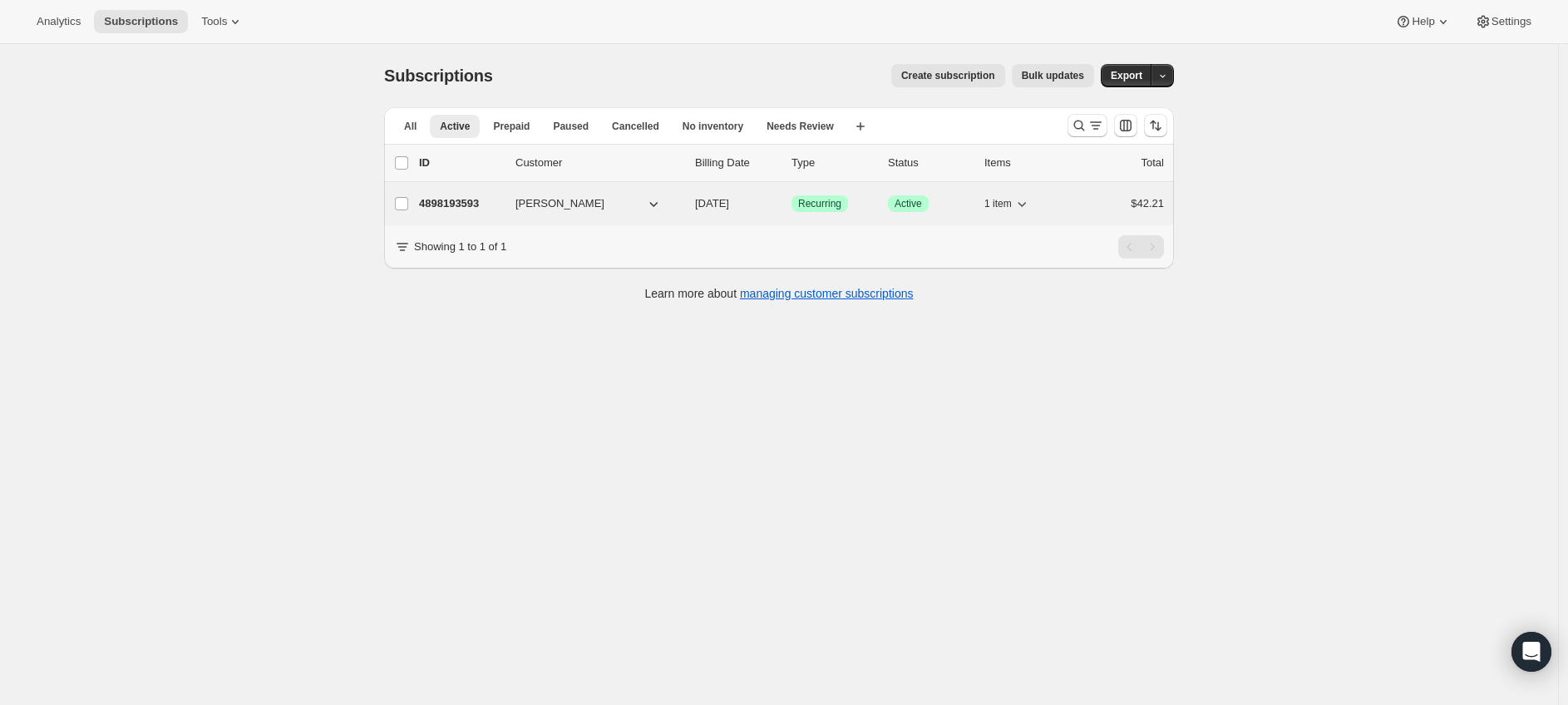
drag, startPoint x: 458, startPoint y: 203, endPoint x: 486, endPoint y: 209, distance: 28.6
click at [458, 203] on p "4898193593" at bounding box center [460, 203] width 83 height 17
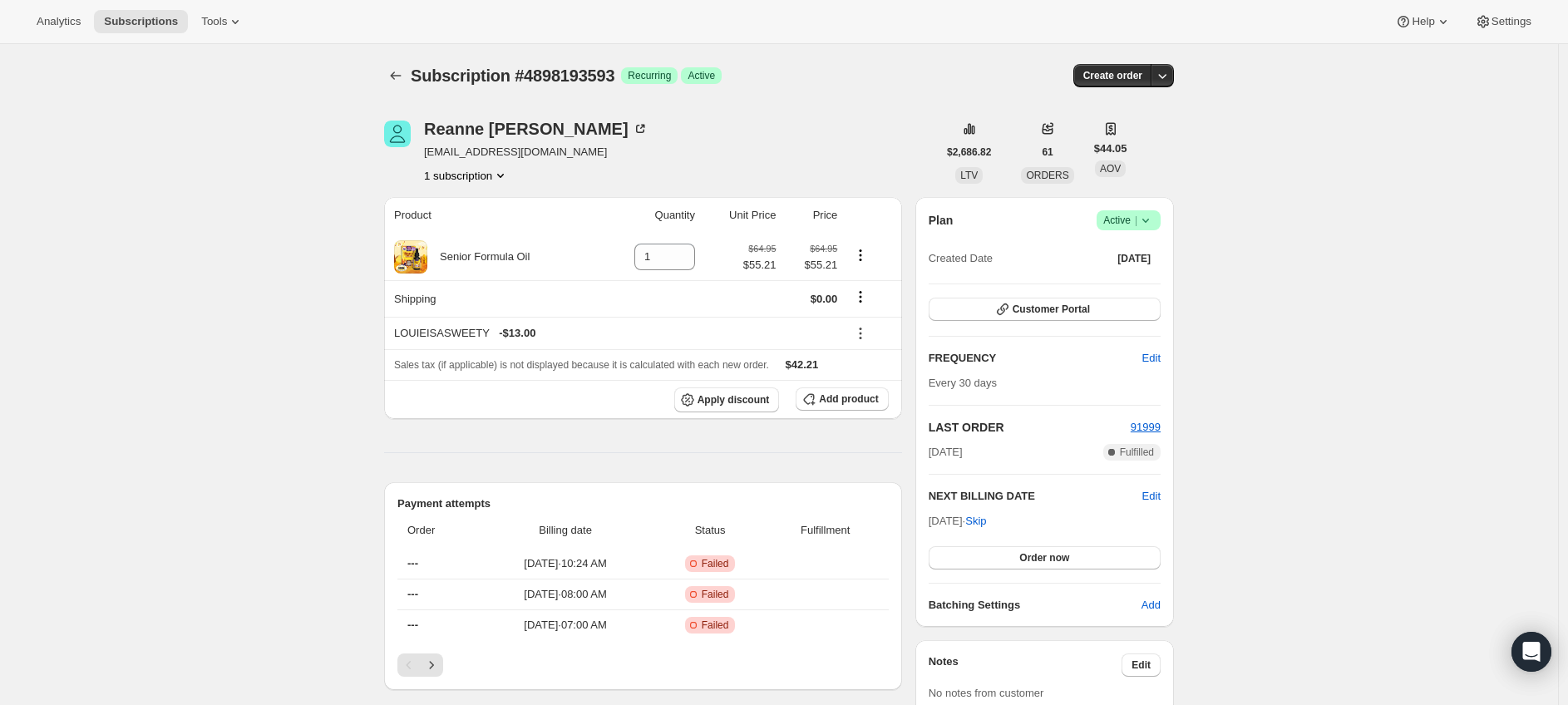
click at [221, 33] on div "Analytics Subscriptions Tools Help Settings" at bounding box center [784, 22] width 1568 height 44
click at [227, 24] on span "Tools" at bounding box center [214, 22] width 26 height 14
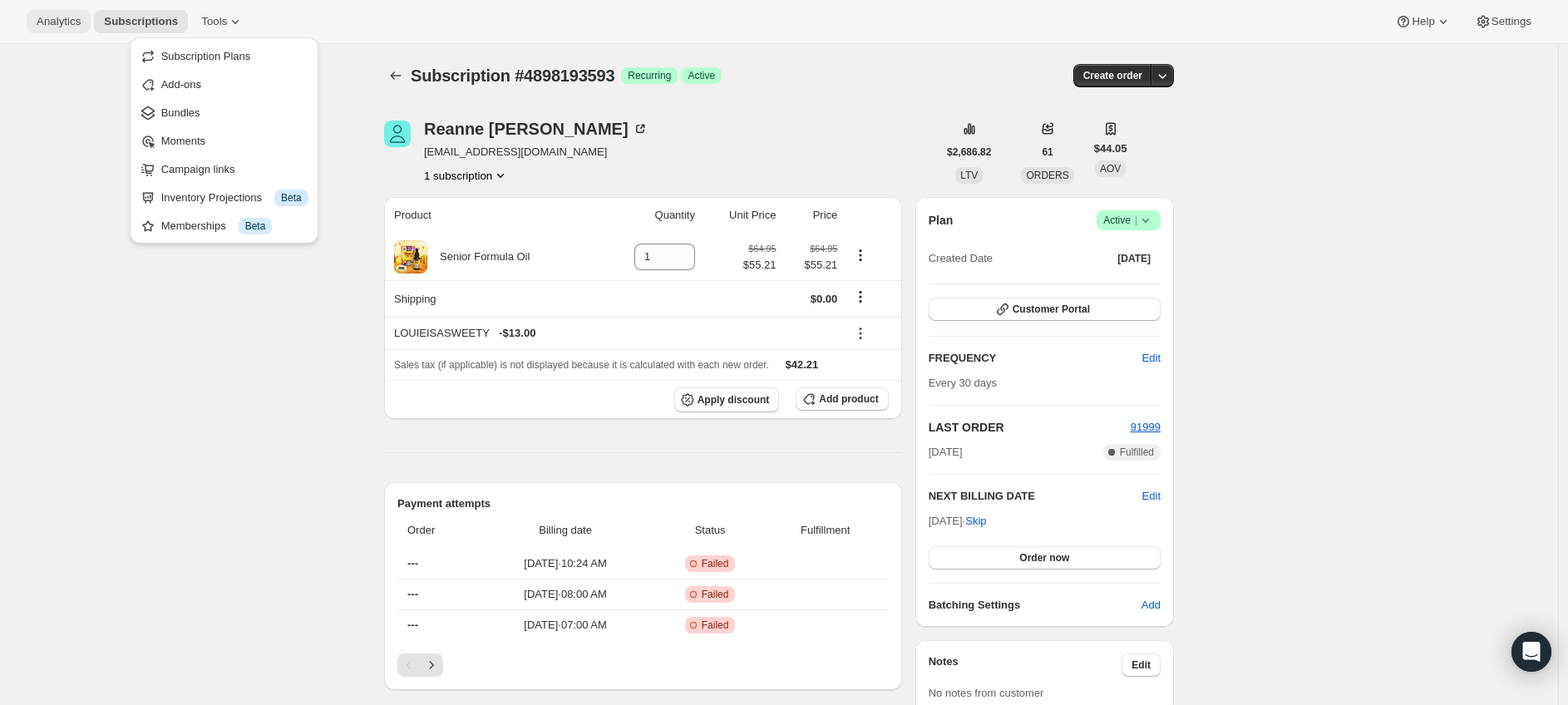
click at [69, 24] on span "Analytics" at bounding box center [58, 22] width 44 height 14
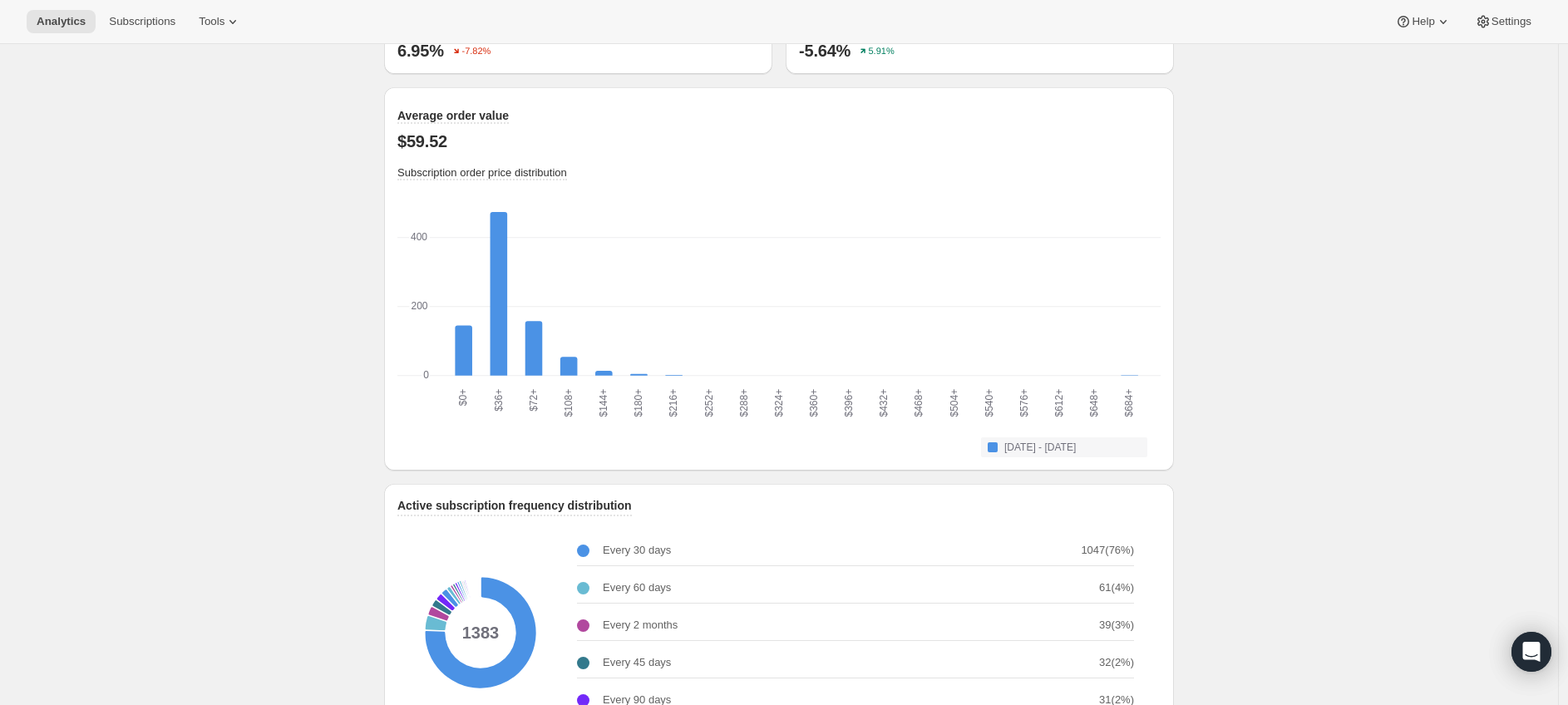
scroll to position [2125, 0]
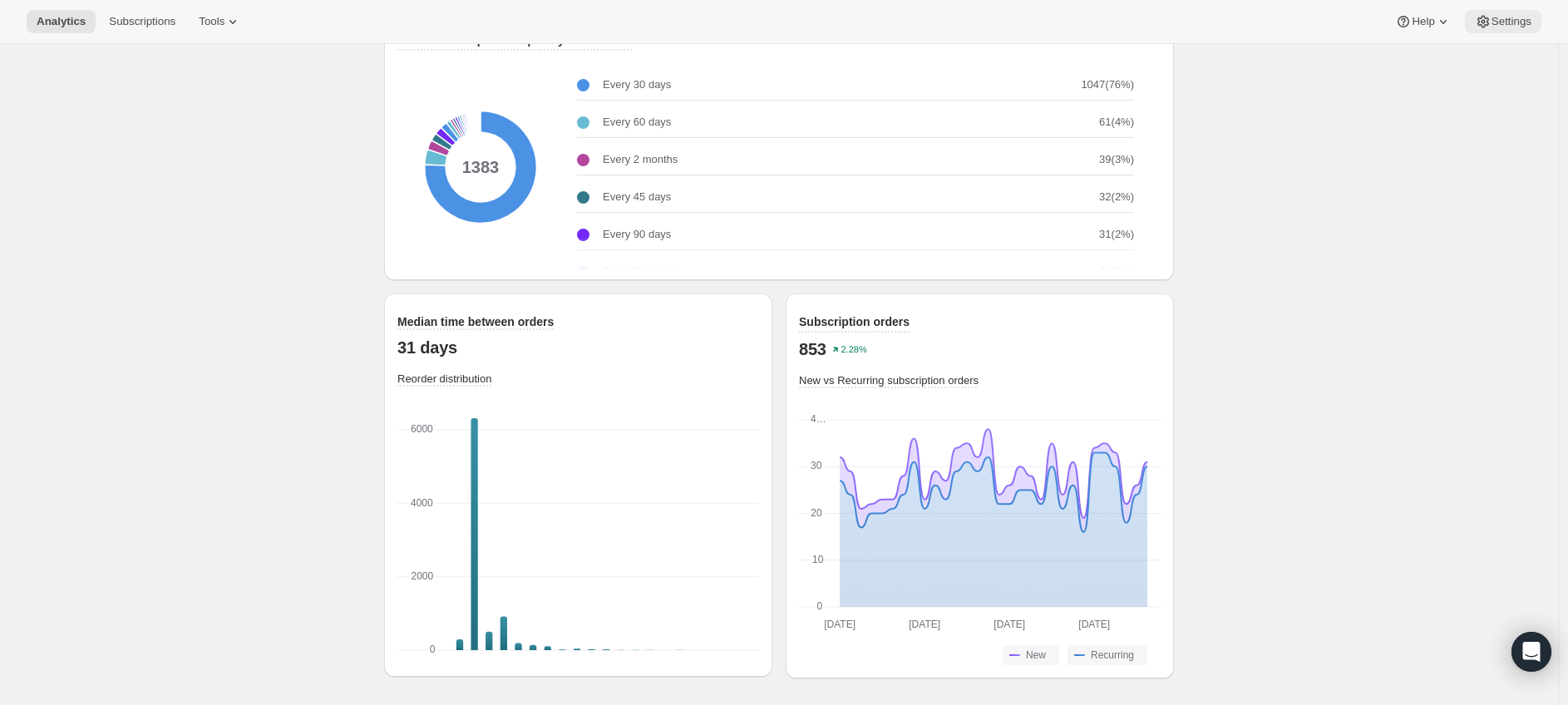
click at [1492, 27] on span "Settings" at bounding box center [1511, 22] width 40 height 14
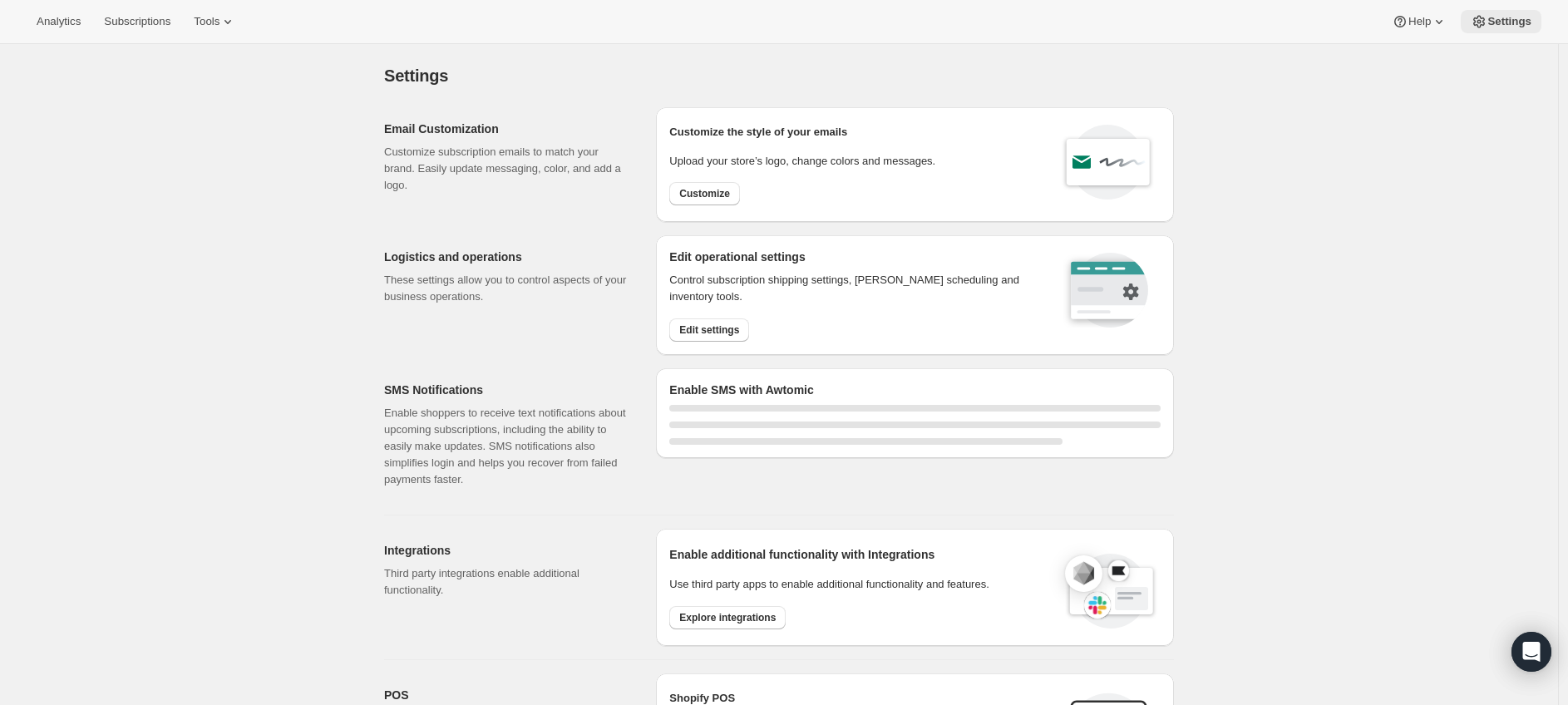
select select "20:00"
select select "08:00"
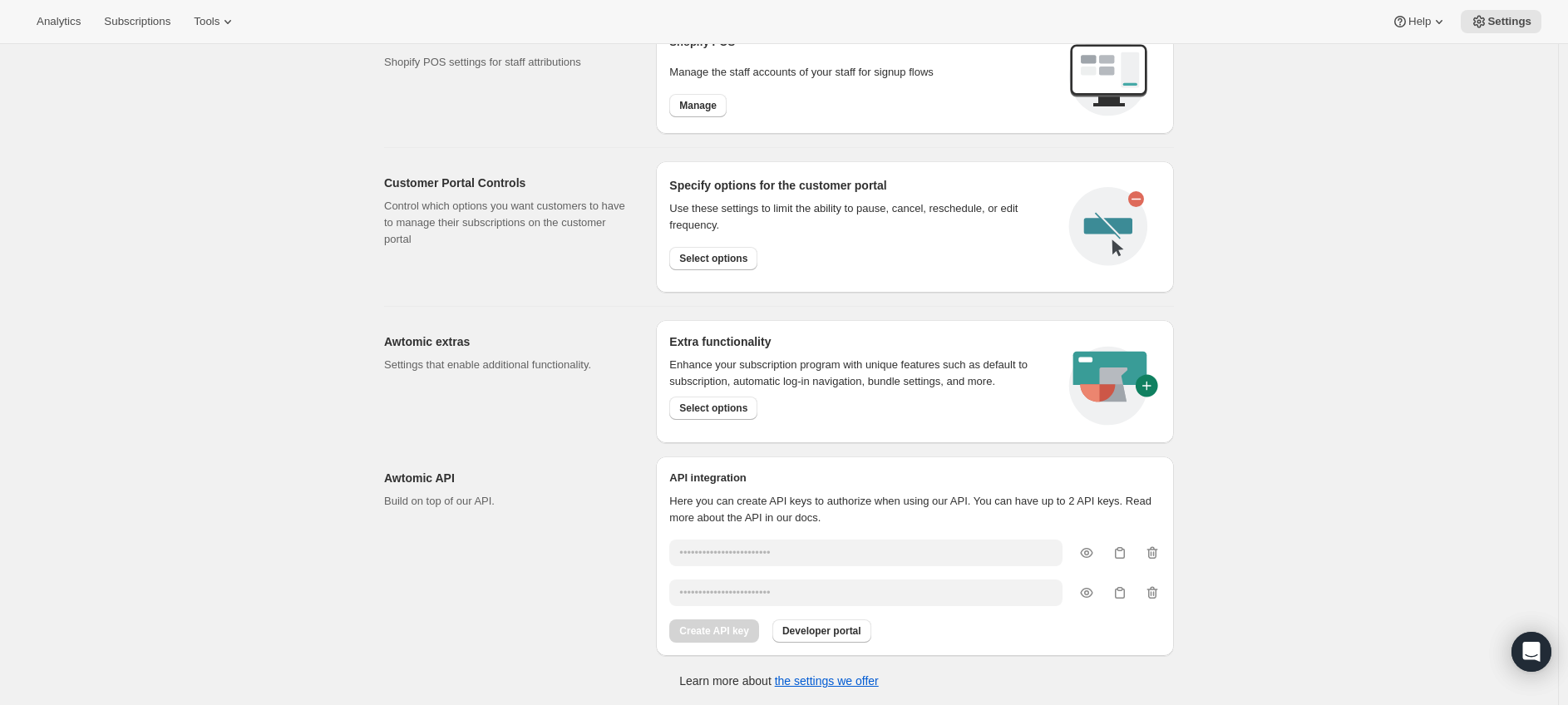
scroll to position [685, 0]
